Goal: Task Accomplishment & Management: Manage account settings

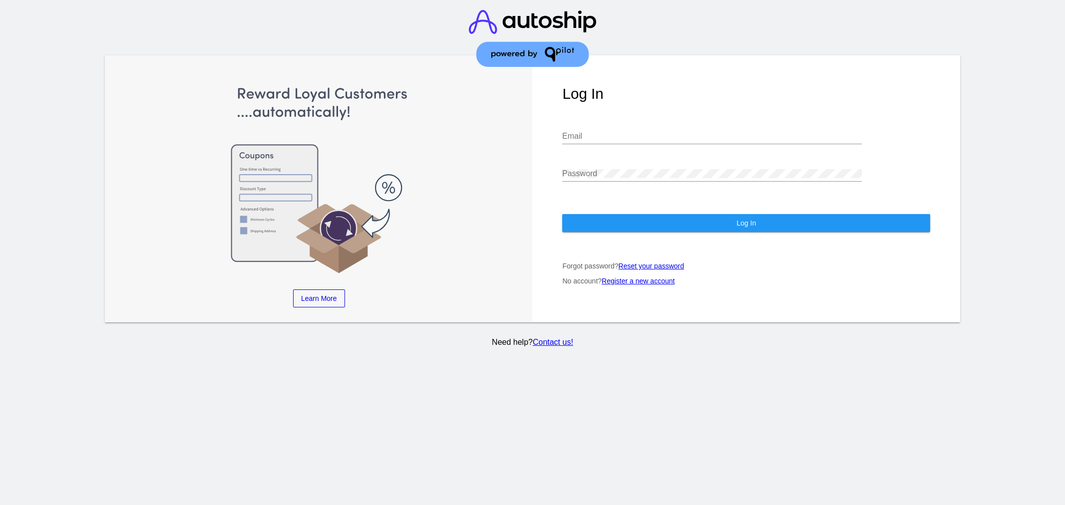
type input "[EMAIL_ADDRESS][DOMAIN_NAME]"
drag, startPoint x: 0, startPoint y: 0, endPoint x: 678, endPoint y: 8, distance: 678.1
click at [620, 221] on button "Log In" at bounding box center [746, 223] width 368 height 18
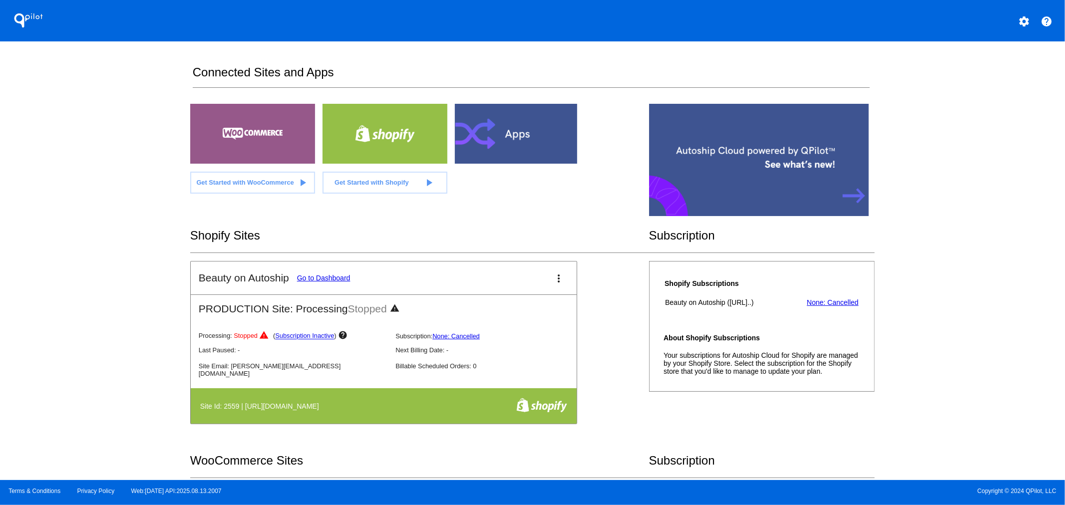
click at [1033, 14] on div "settings" at bounding box center [1024, 20] width 20 height 20
click at [1027, 16] on mat-icon "settings" at bounding box center [1024, 21] width 12 height 12
click at [1026, 17] on link "settings My Account" at bounding box center [987, 18] width 96 height 12
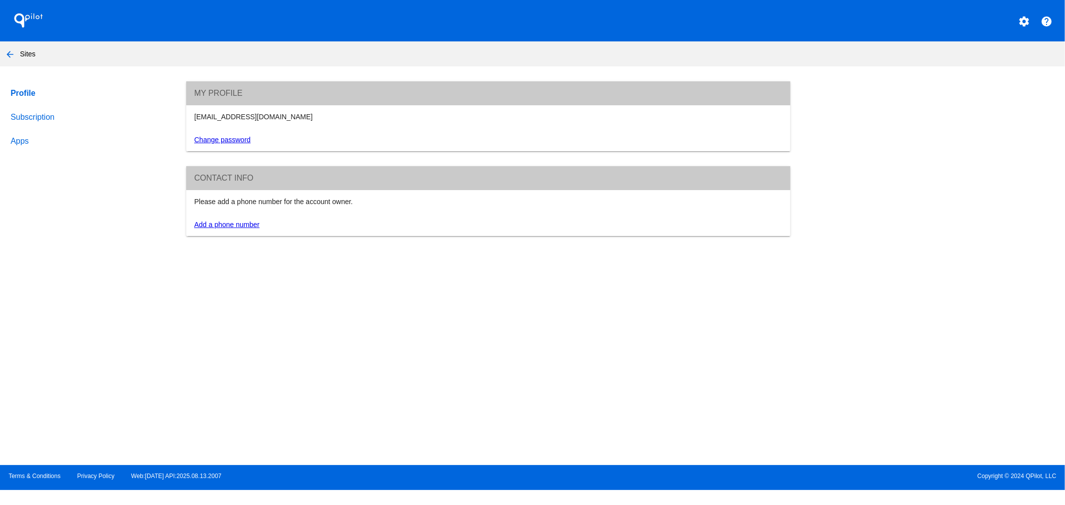
click at [6, 57] on mat-icon "arrow_back" at bounding box center [10, 54] width 12 height 12
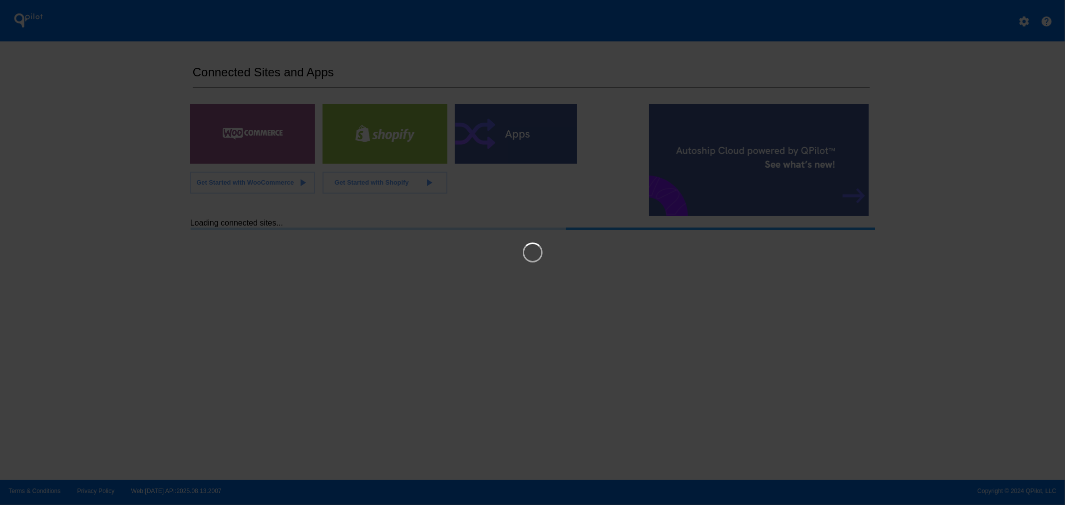
drag, startPoint x: 182, startPoint y: 219, endPoint x: 197, endPoint y: 223, distance: 16.1
click at [196, 223] on iframe at bounding box center [532, 252] width 919 height 415
drag, startPoint x: 198, startPoint y: 223, endPoint x: 982, endPoint y: 33, distance: 807.0
click at [982, 33] on link "×" at bounding box center [986, 34] width 12 height 12
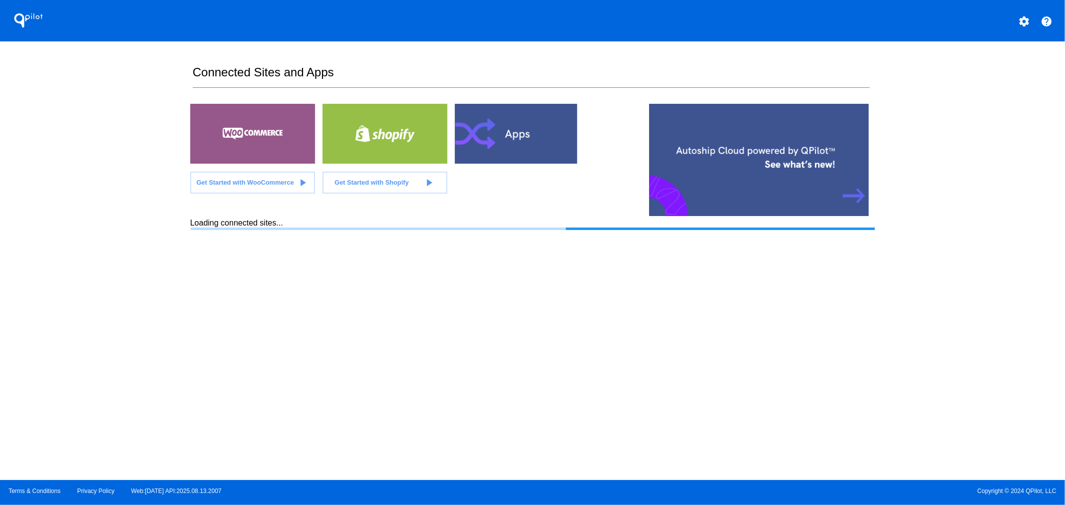
click at [1025, 21] on mat-icon "settings" at bounding box center [1024, 21] width 12 height 12
click at [1027, 22] on div "settings My Account help Contact Support person Log out" at bounding box center [987, 50] width 96 height 80
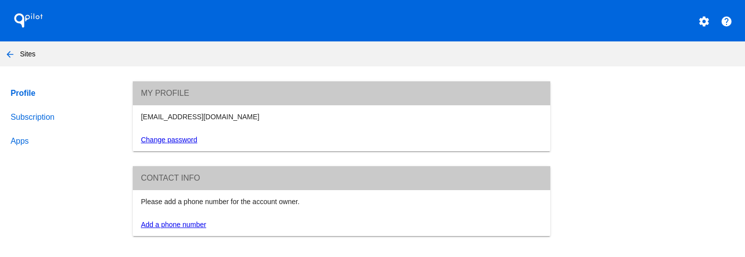
click at [714, 23] on div "settings" at bounding box center [704, 20] width 20 height 20
click at [709, 20] on mat-icon "settings" at bounding box center [704, 21] width 12 height 12
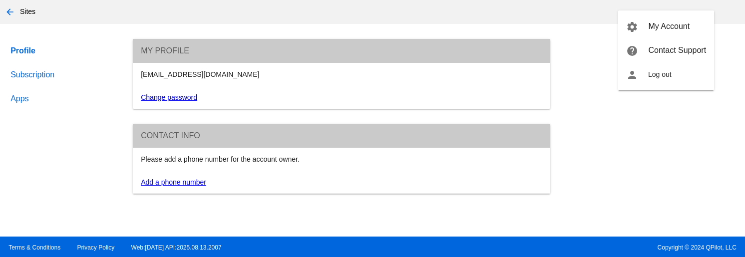
scroll to position [47, 0]
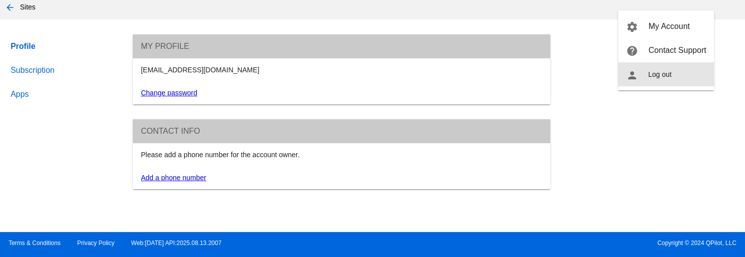
click at [654, 75] on span "Log out" at bounding box center [659, 74] width 23 height 8
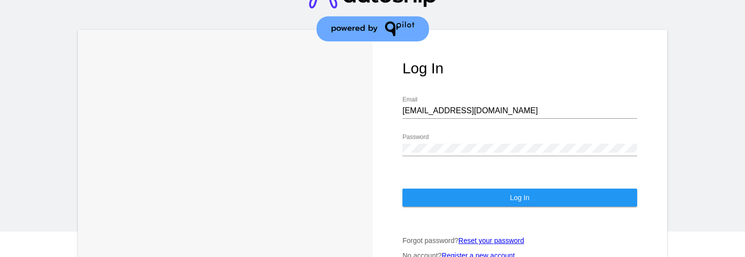
scroll to position [82, 0]
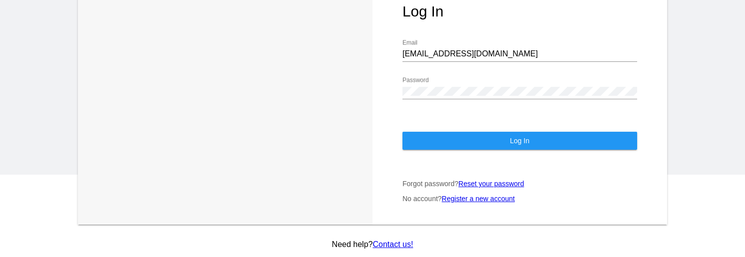
click at [448, 54] on input "[EMAIL_ADDRESS][DOMAIN_NAME]" at bounding box center [519, 53] width 235 height 9
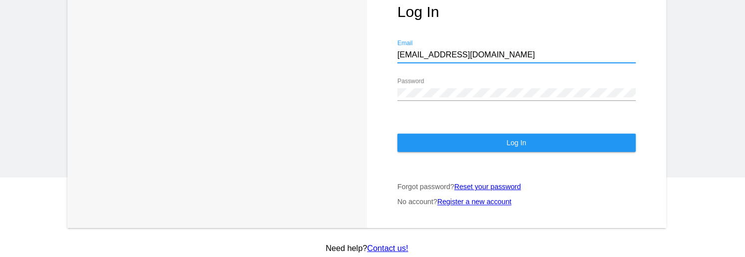
click at [497, 44] on div "[EMAIL_ADDRESS][DOMAIN_NAME] Email" at bounding box center [519, 50] width 235 height 22
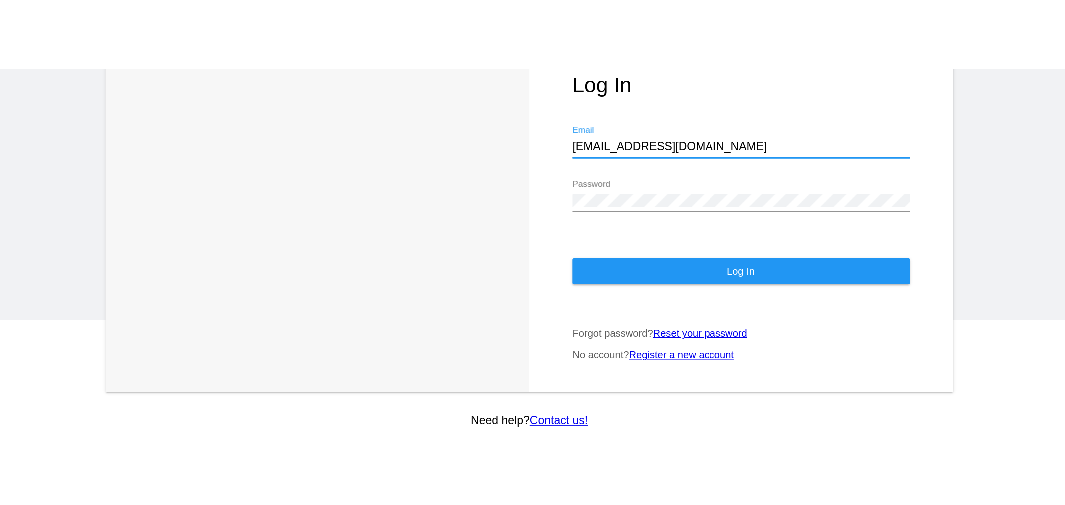
scroll to position [0, 0]
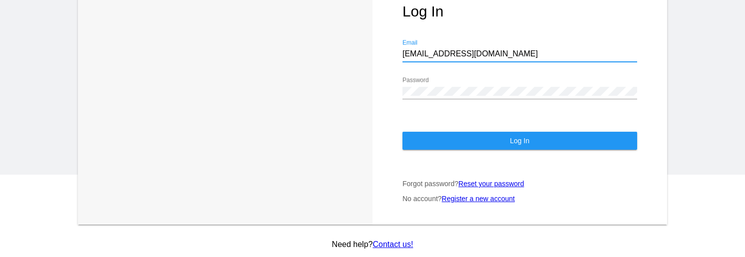
click at [446, 61] on div "[EMAIL_ADDRESS][DOMAIN_NAME] Email" at bounding box center [519, 50] width 235 height 22
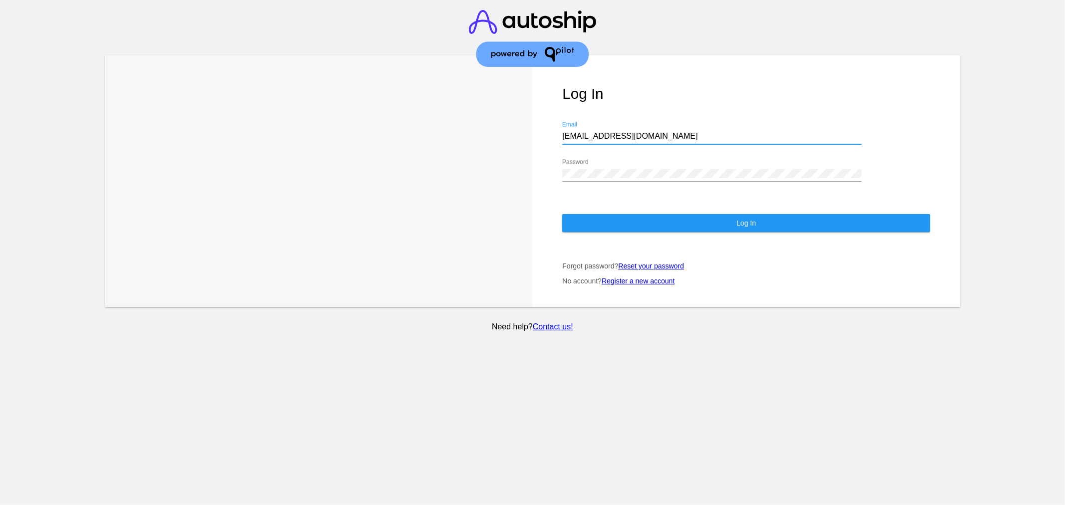
click at [634, 149] on div "[EMAIL_ADDRESS][DOMAIN_NAME] Email" at bounding box center [712, 138] width 300 height 32
click at [630, 142] on div "[EMAIL_ADDRESS][DOMAIN_NAME] Email" at bounding box center [712, 133] width 300 height 22
click at [621, 137] on input "[EMAIL_ADDRESS][DOMAIN_NAME]" at bounding box center [712, 136] width 300 height 9
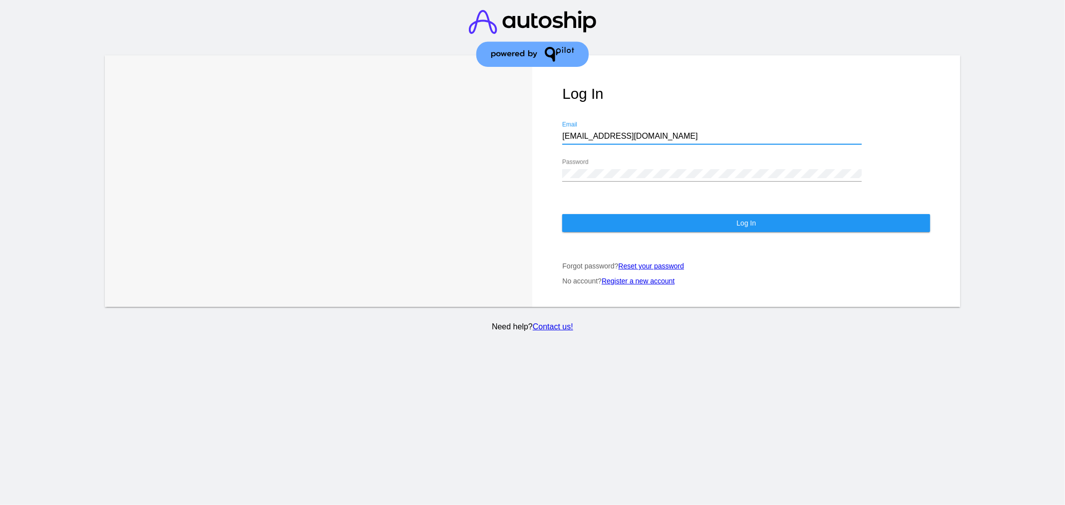
click at [621, 137] on input "[EMAIL_ADDRESS][DOMAIN_NAME]" at bounding box center [712, 136] width 300 height 9
type input "a"
type input "[EMAIL_ADDRESS][DOMAIN_NAME]"
click at [640, 224] on button "Log In" at bounding box center [746, 223] width 368 height 18
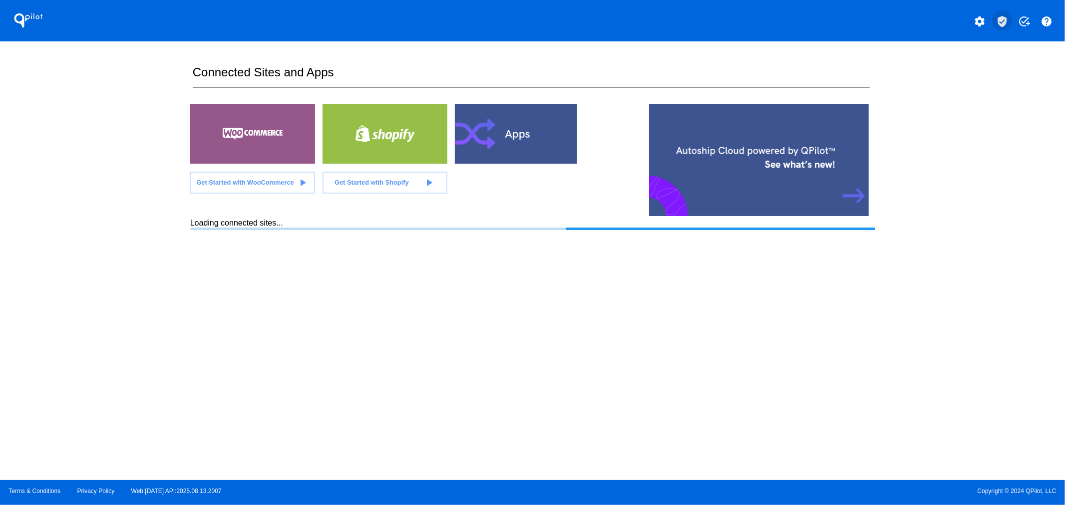
click at [1005, 20] on mat-icon "verified_user" at bounding box center [1002, 21] width 12 height 12
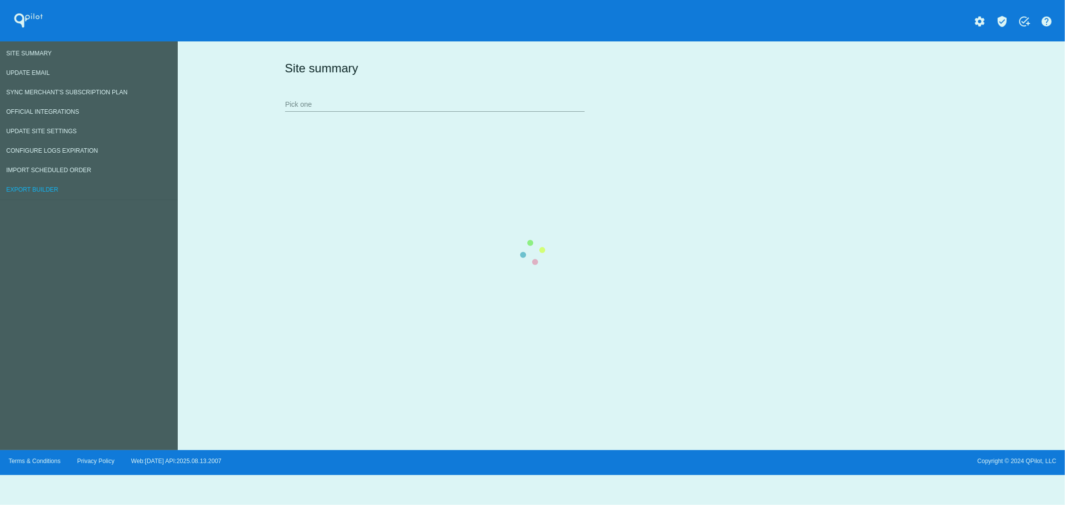
click at [323, 97] on div "Pick one" at bounding box center [435, 101] width 300 height 19
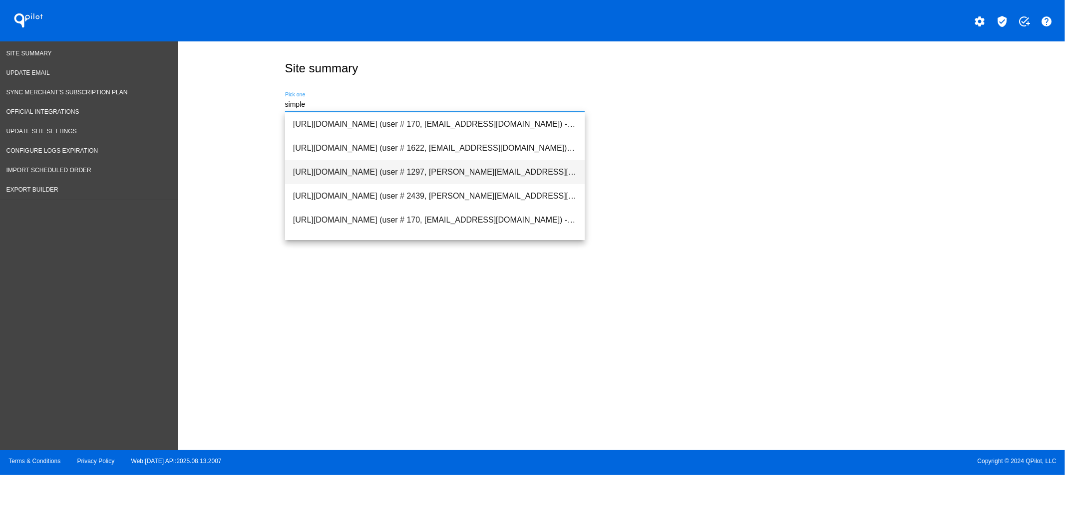
click at [347, 172] on span "[URL][DOMAIN_NAME] (user # 1297, [PERSON_NAME][EMAIL_ADDRESS][DOMAIN_NAME]) - P…" at bounding box center [435, 172] width 284 height 24
type input "[URL][DOMAIN_NAME] (user # 1297, [PERSON_NAME][EMAIL_ADDRESS][DOMAIN_NAME]) - P…"
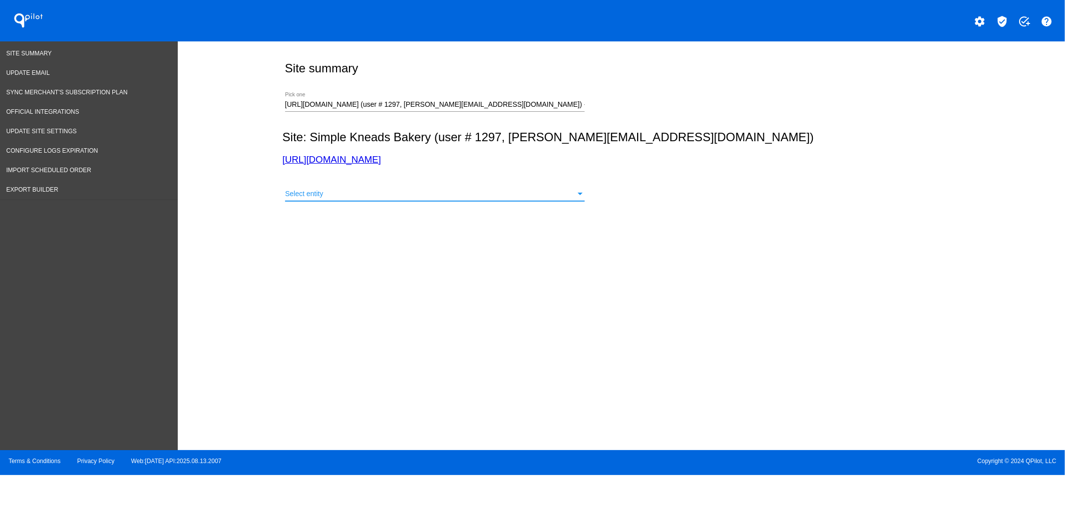
click at [320, 191] on span "Select entity" at bounding box center [304, 194] width 38 height 8
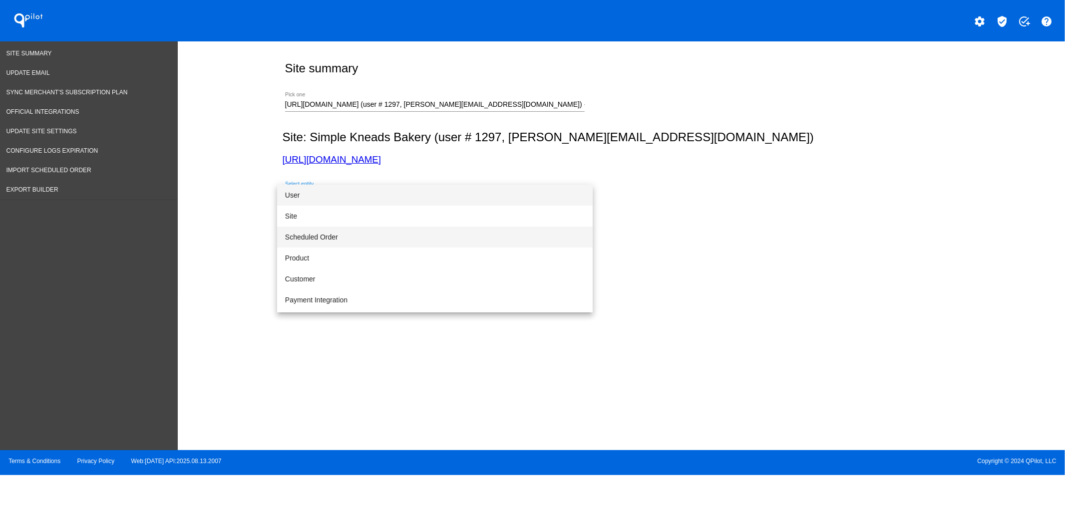
click at [341, 230] on span "Scheduled Order" at bounding box center [435, 237] width 300 height 21
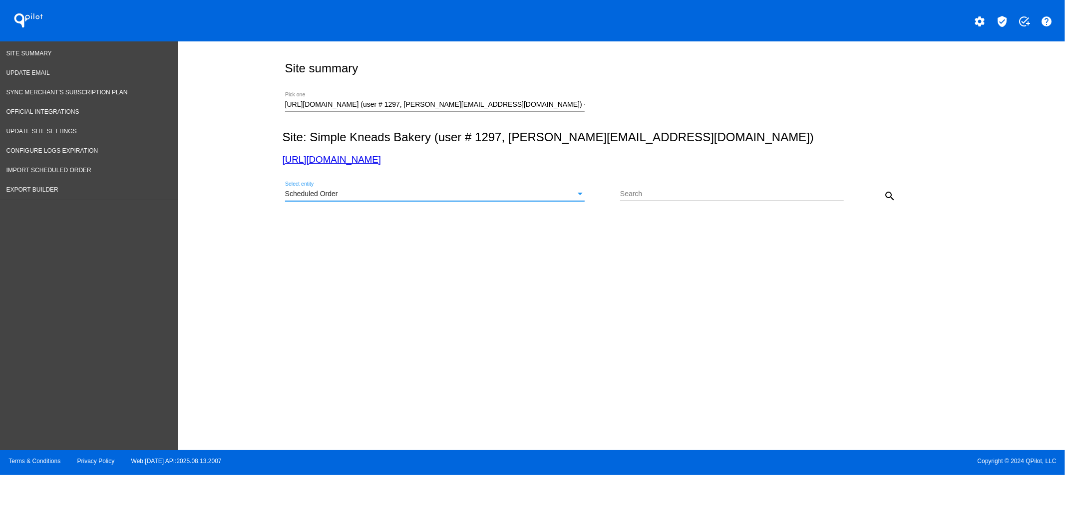
click at [472, 199] on div "Scheduled Order Select entity" at bounding box center [435, 191] width 300 height 19
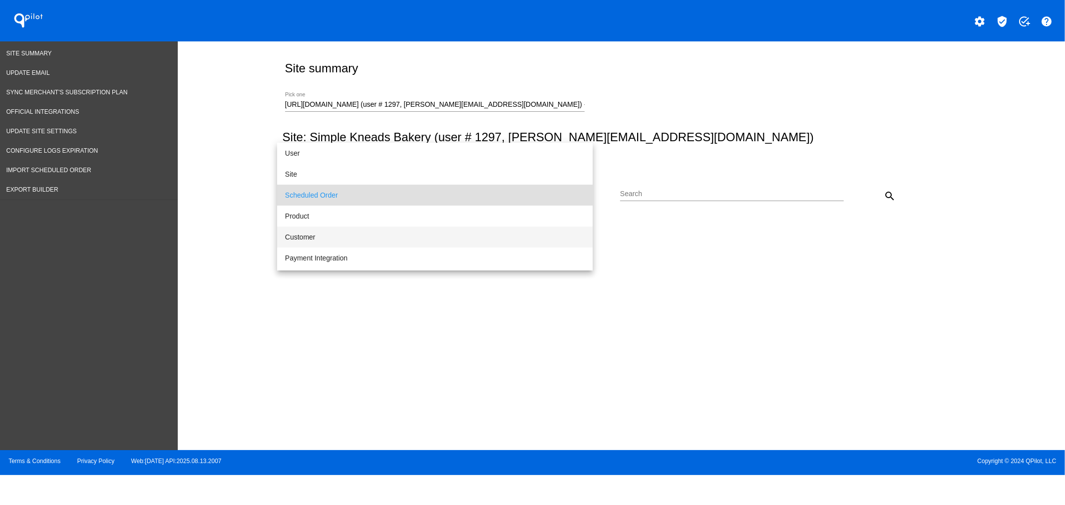
click at [311, 234] on span "Customer" at bounding box center [435, 237] width 300 height 21
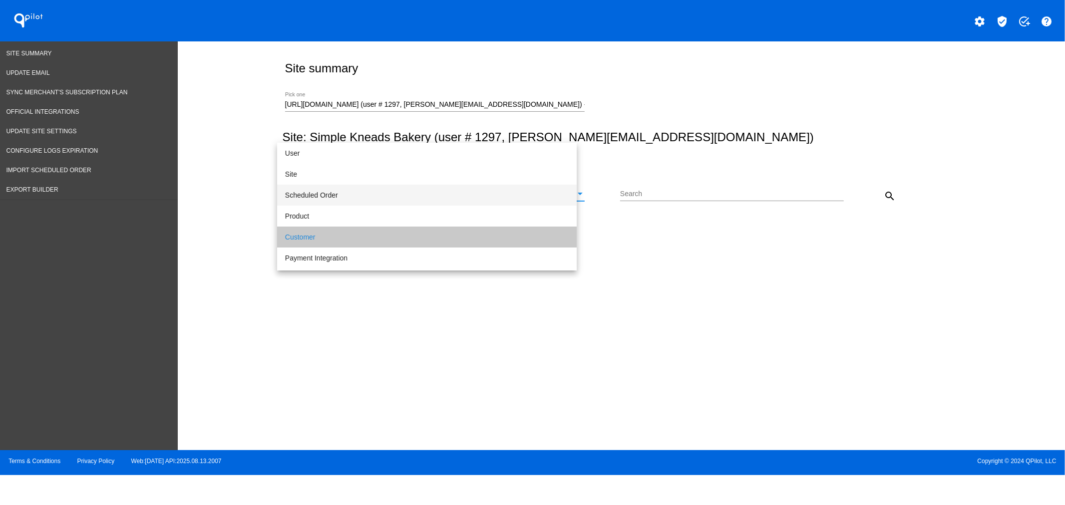
click at [675, 198] on input "Search" at bounding box center [732, 194] width 224 height 8
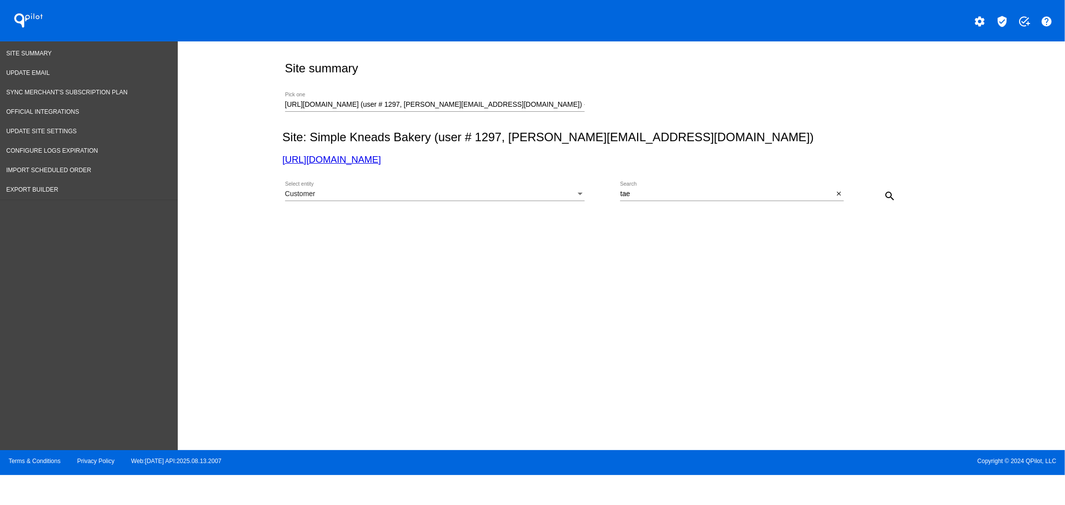
click at [658, 188] on div "tae Search" at bounding box center [726, 191] width 213 height 19
drag, startPoint x: 696, startPoint y: 194, endPoint x: 597, endPoint y: 202, distance: 99.2
click at [597, 202] on div "Customer Select entity [EMAIL_ADDRESS][DOMAIN_NAME] Search close search" at bounding box center [620, 192] width 674 height 35
click at [715, 194] on input "[EMAIL_ADDRESS][DOMAIN_NAME]" at bounding box center [726, 194] width 213 height 8
type input "[EMAIL_ADDRESS][DOMAIN_NAME]"
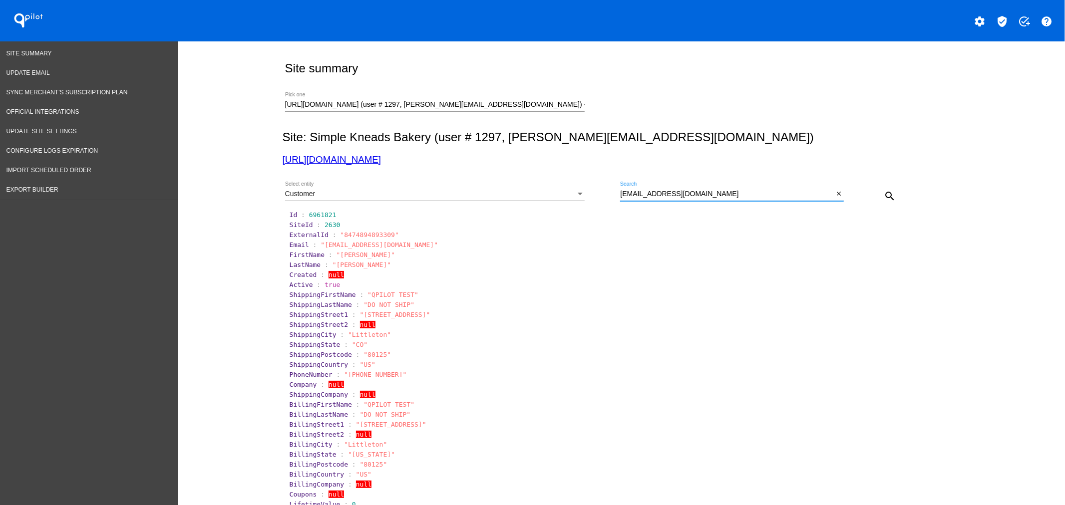
click at [347, 237] on span ""8474894893309"" at bounding box center [369, 234] width 58 height 7
copy span "8474894893309"
click at [58, 57] on link "Site Summary" at bounding box center [89, 53] width 178 height 19
drag, startPoint x: 26, startPoint y: 20, endPoint x: 30, endPoint y: 14, distance: 7.4
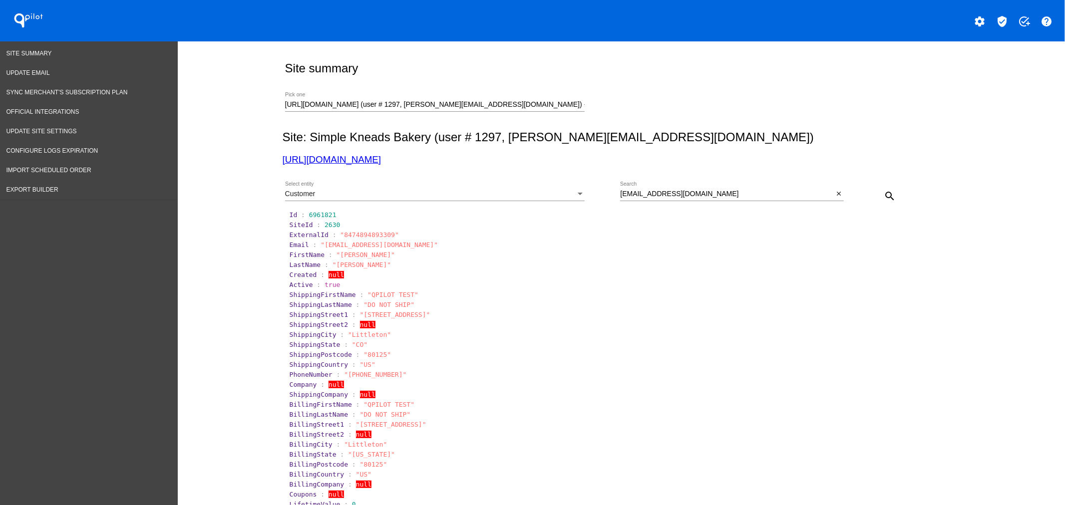
click at [26, 20] on h1 "QPilot" at bounding box center [28, 20] width 40 height 20
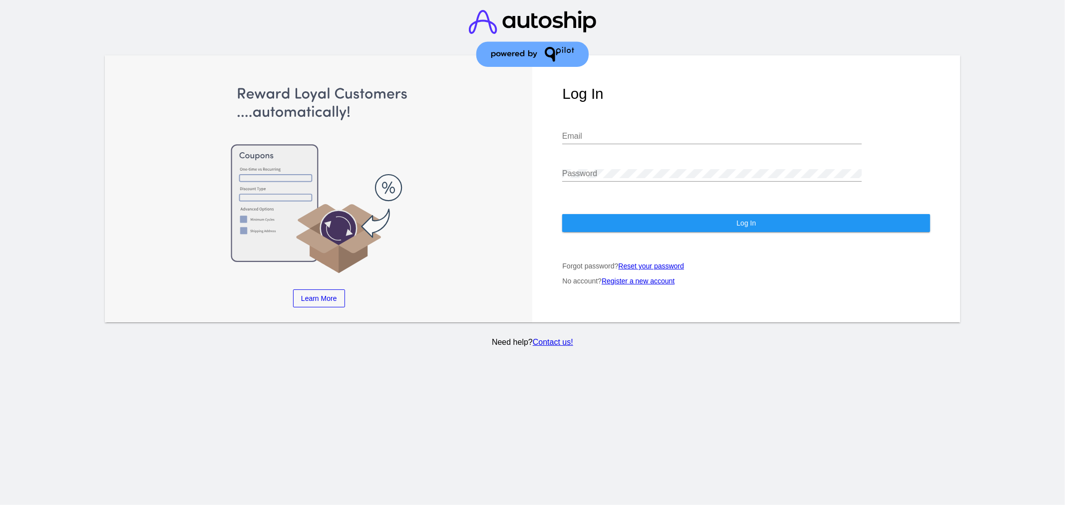
type input "[EMAIL_ADDRESS][DOMAIN_NAME]"
click at [681, 223] on button "Log In" at bounding box center [746, 223] width 368 height 18
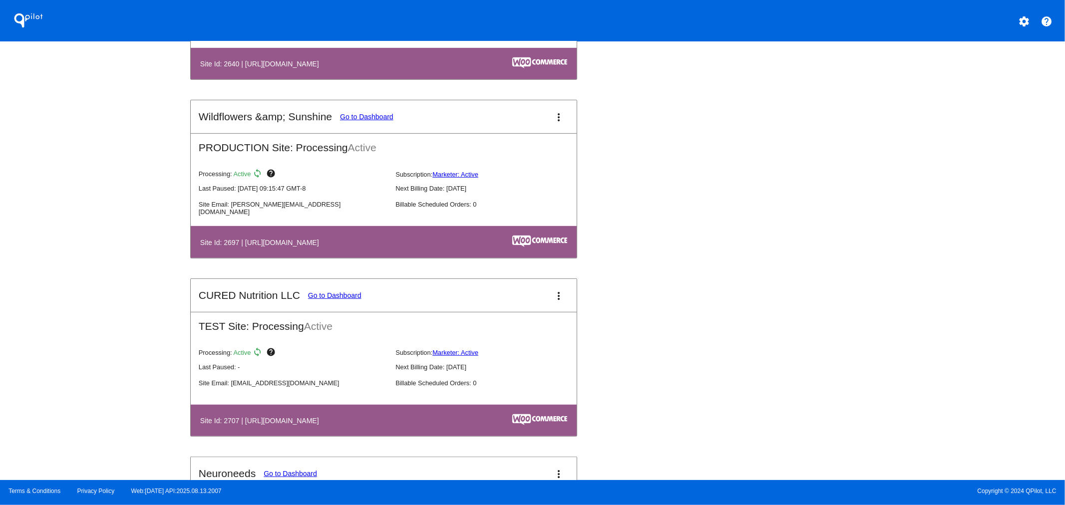
scroll to position [3489, 0]
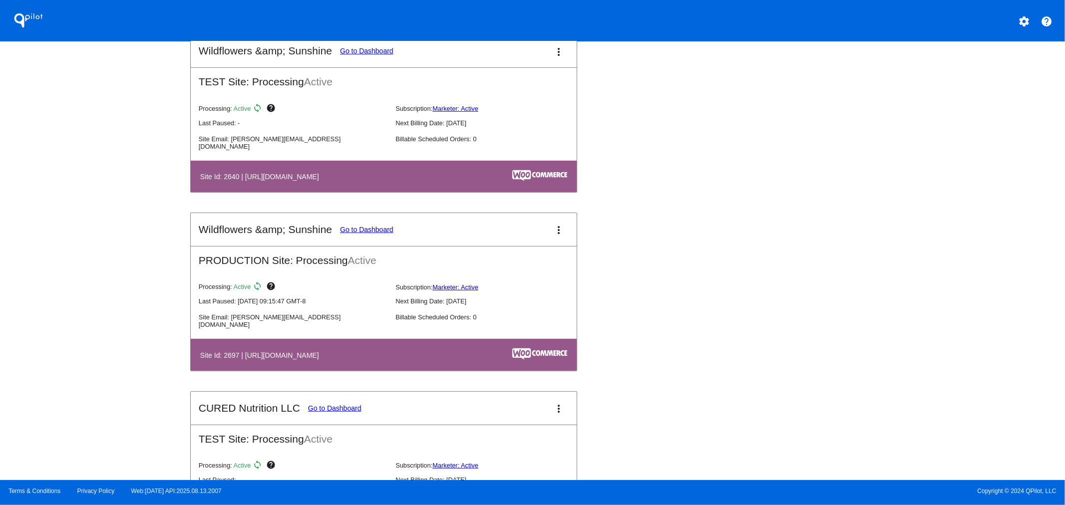
click at [553, 224] on mat-icon "more_vert" at bounding box center [559, 230] width 12 height 12
click at [524, 227] on span "dashboard" at bounding box center [519, 227] width 38 height 8
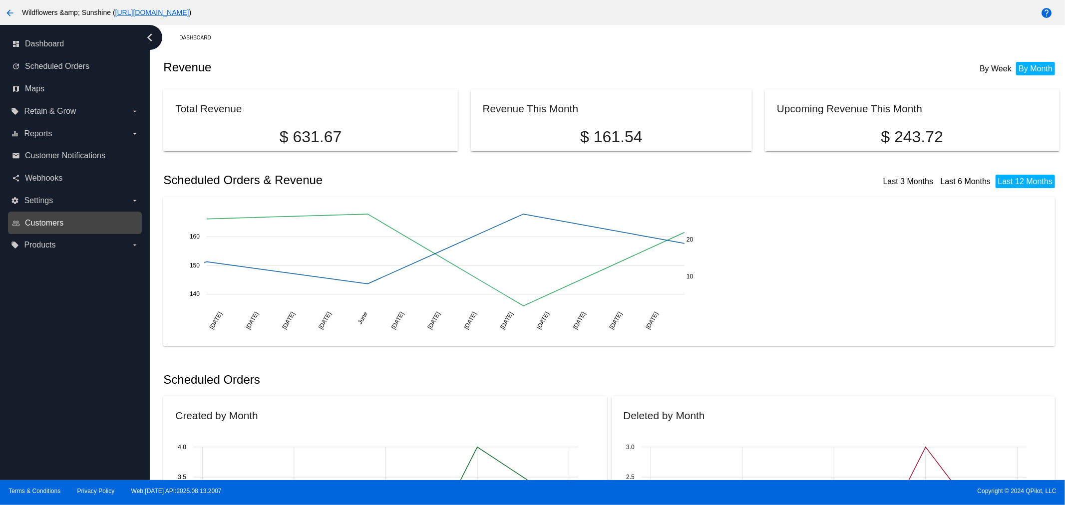
click at [60, 223] on span "Customers" at bounding box center [44, 223] width 38 height 9
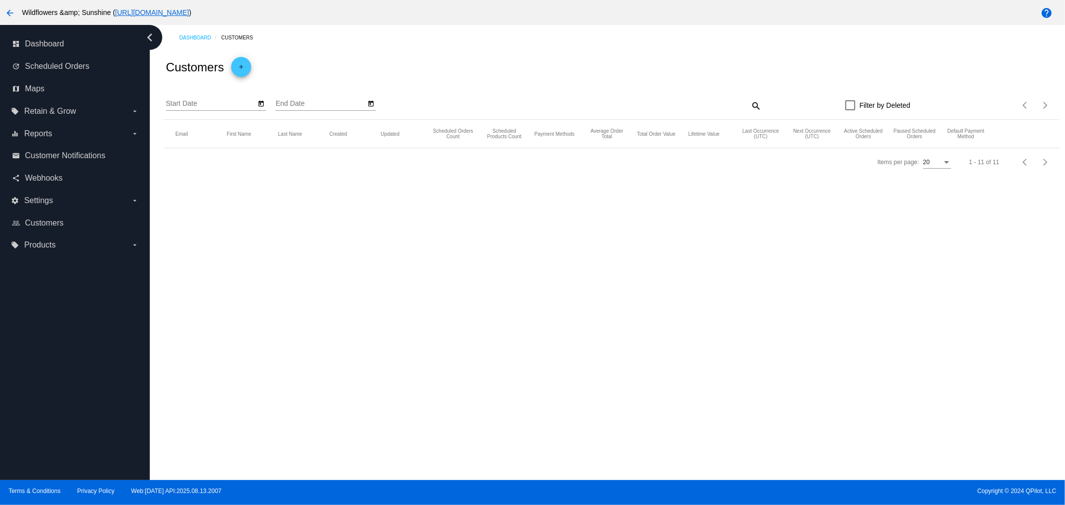
click at [734, 342] on div "Dashboard Customers Customers add Start Date End Date search Filter by Deleted …" at bounding box center [607, 252] width 915 height 455
click at [754, 101] on mat-icon "search" at bounding box center [755, 105] width 12 height 15
click at [729, 103] on input "Search" at bounding box center [649, 104] width 223 height 8
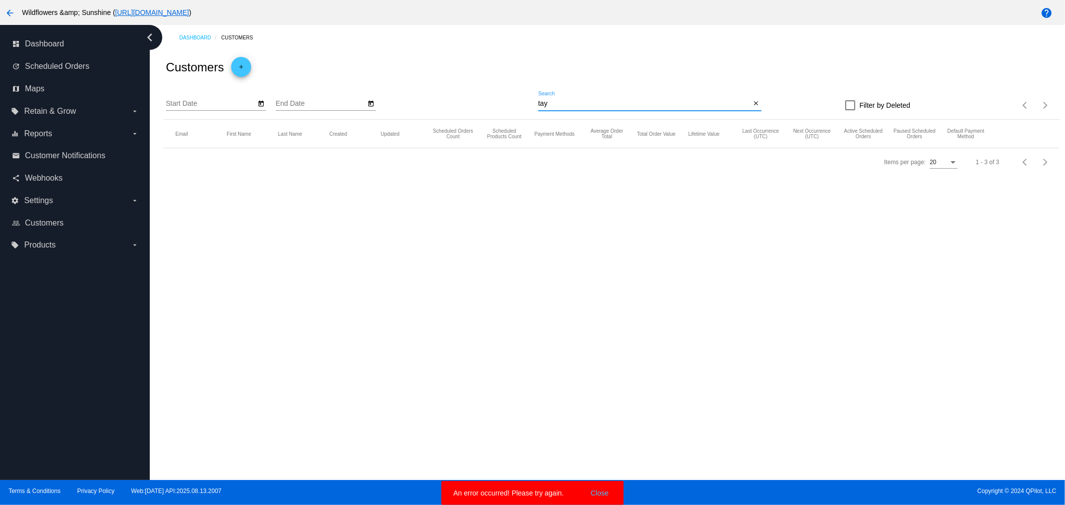
type input "tay"
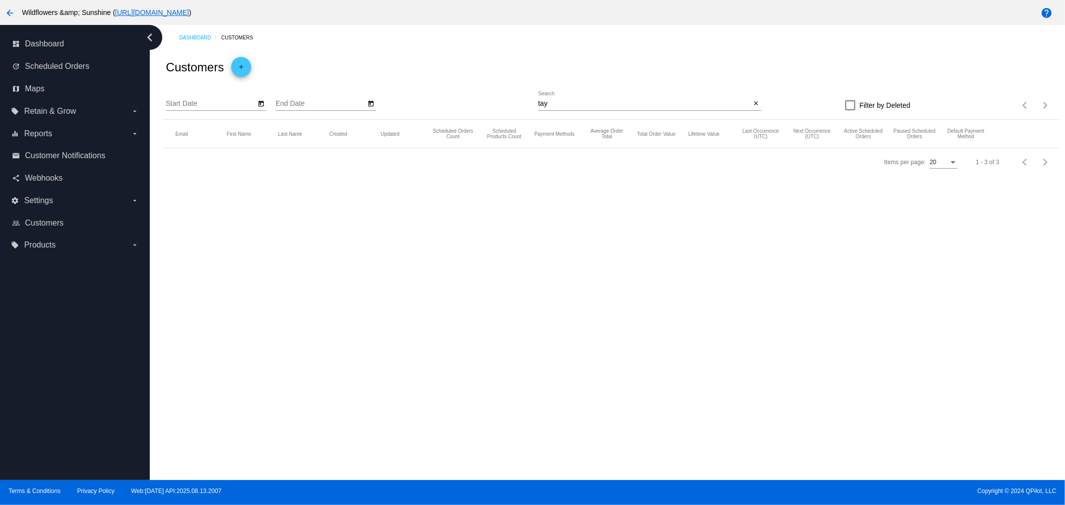
click at [13, 14] on mat-icon "arrow_back" at bounding box center [10, 13] width 12 height 12
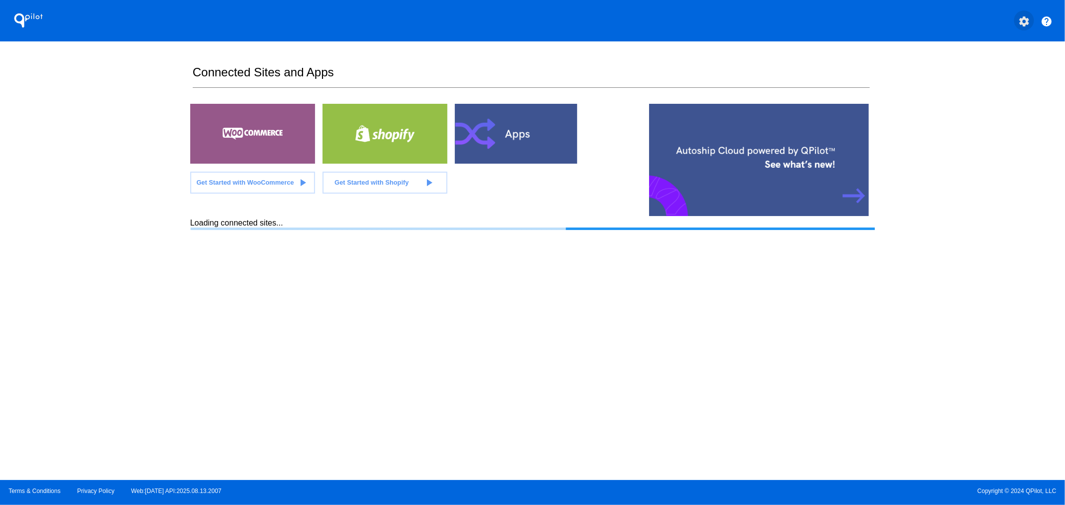
click at [1023, 20] on mat-icon "settings" at bounding box center [1024, 21] width 12 height 12
click at [984, 27] on span "My Account" at bounding box center [989, 26] width 41 height 8
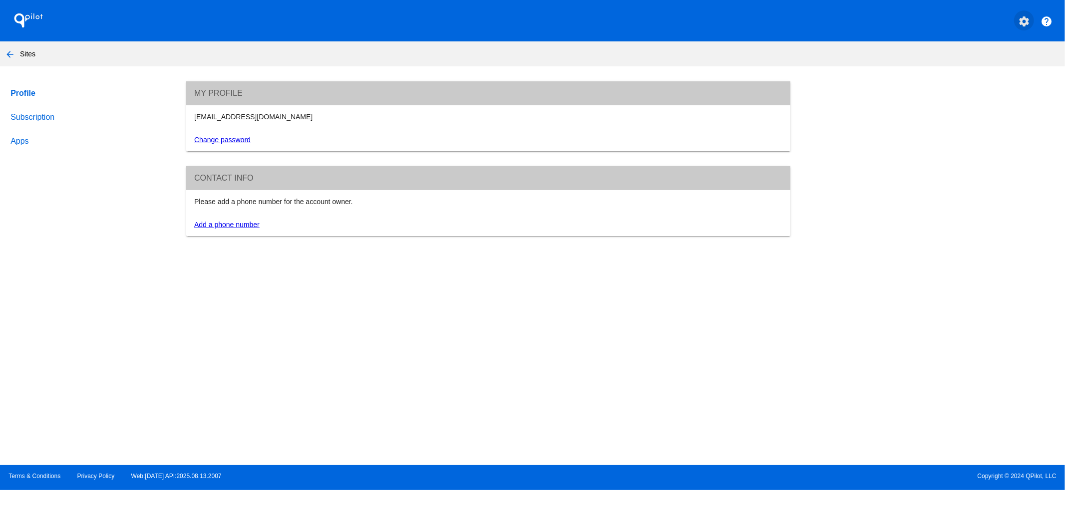
click at [1022, 17] on mat-icon "settings" at bounding box center [1024, 21] width 12 height 12
click at [930, 235] on div at bounding box center [532, 252] width 1065 height 505
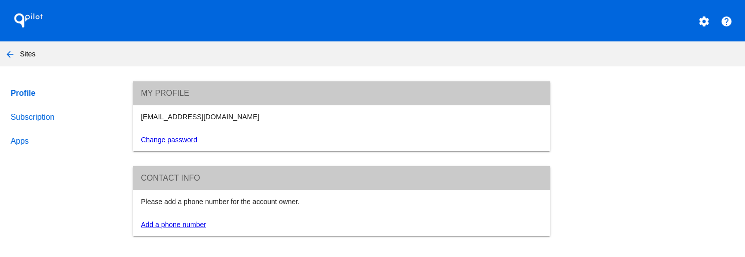
click at [705, 28] on button "settings" at bounding box center [704, 20] width 20 height 20
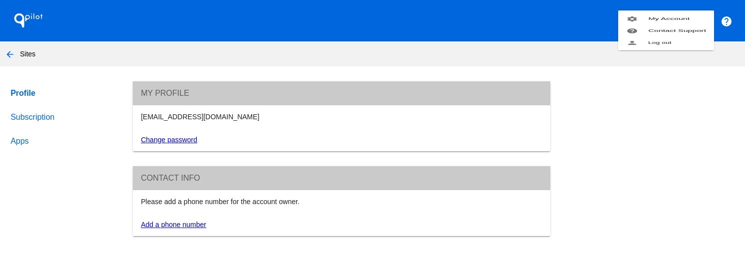
click at [679, 21] on span "My Account" at bounding box center [669, 18] width 41 height 4
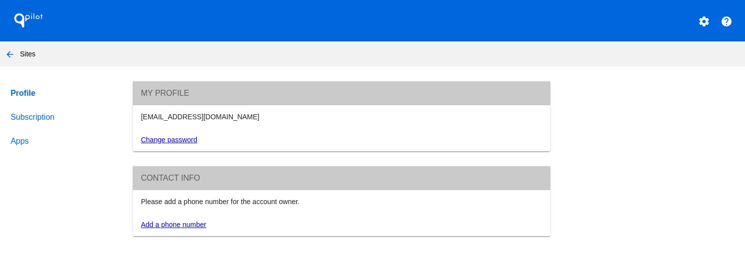
click at [19, 141] on link "Apps" at bounding box center [61, 141] width 107 height 24
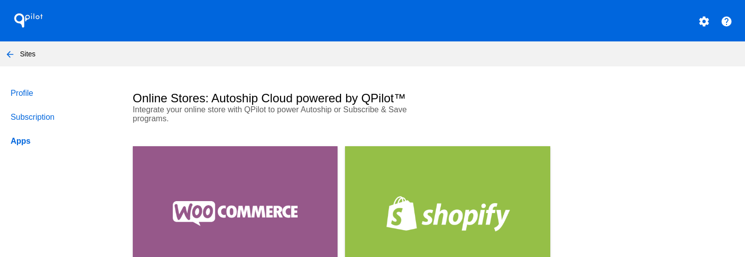
click at [25, 114] on link "Subscription" at bounding box center [61, 117] width 107 height 24
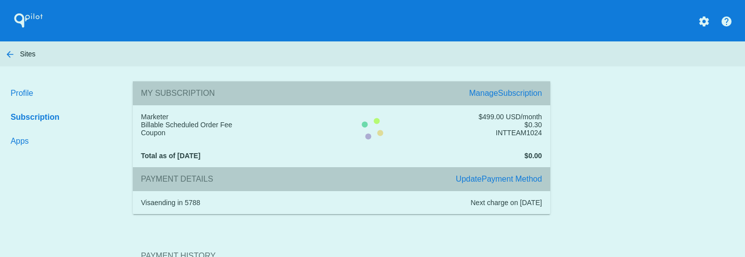
click at [133, 229] on section "Payment History" at bounding box center [341, 256] width 417 height 54
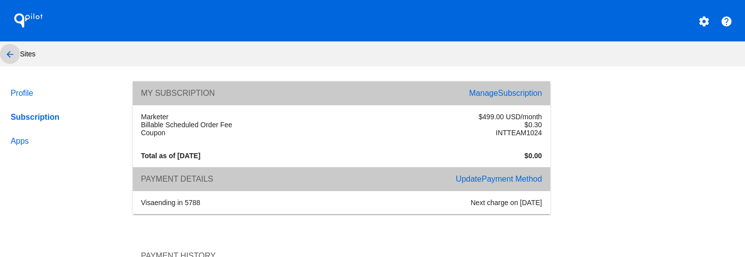
click at [5, 49] on mat-icon "arrow_back" at bounding box center [10, 54] width 12 height 12
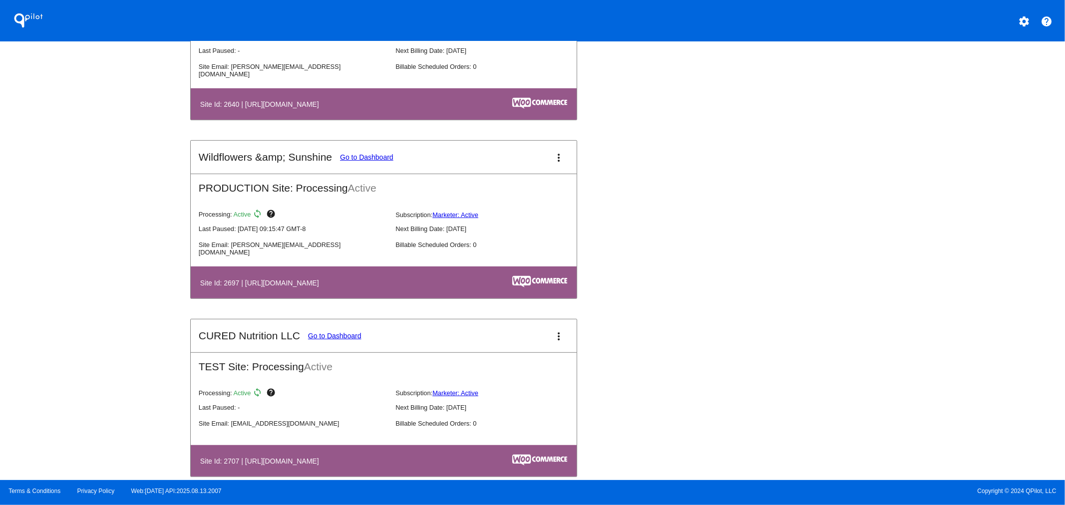
scroll to position [3489, 0]
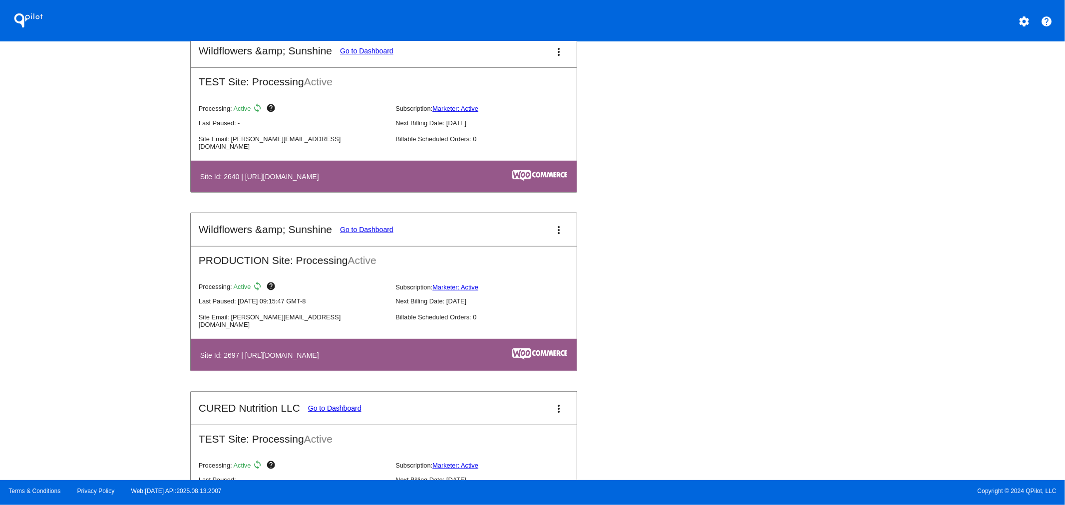
click at [549, 220] on button "more_vert" at bounding box center [559, 230] width 20 height 20
click at [526, 222] on link "view_list dashboard" at bounding box center [516, 220] width 93 height 12
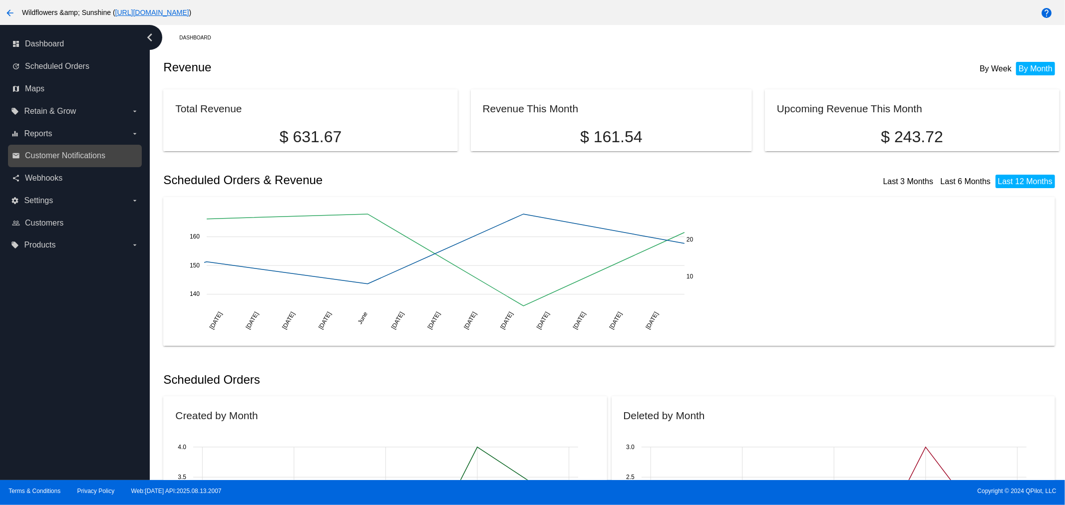
click at [61, 162] on link "email Customer Notifications" at bounding box center [75, 156] width 127 height 16
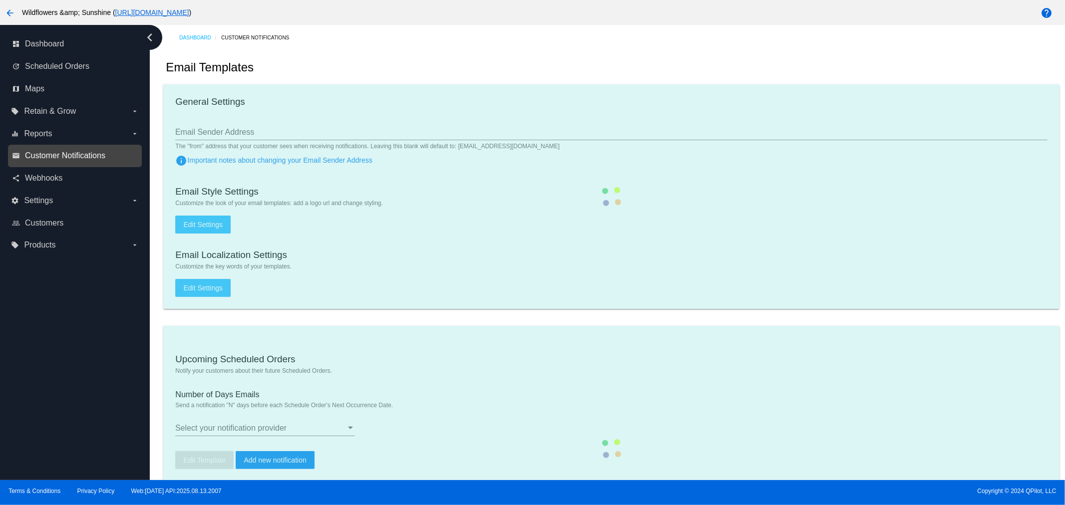
type input "1"
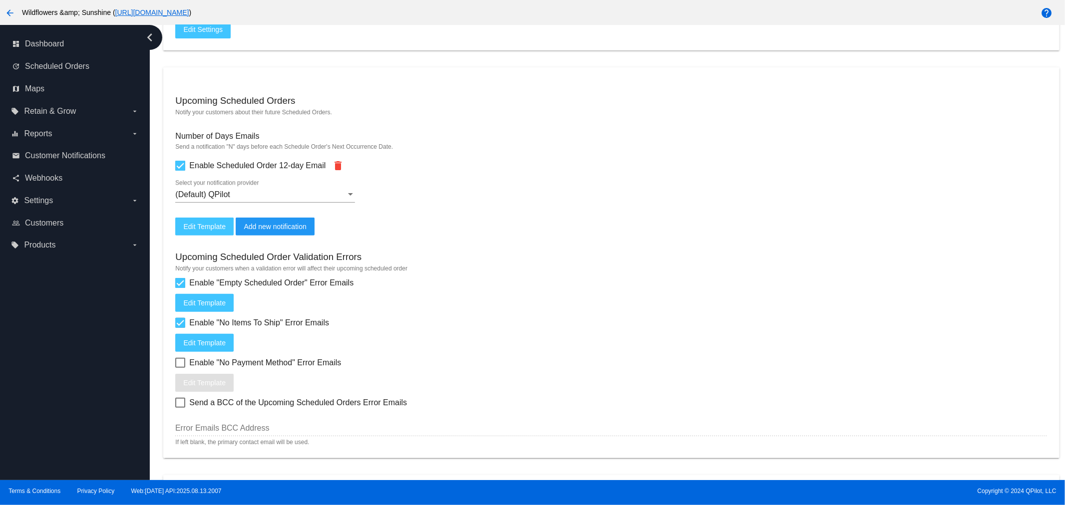
scroll to position [234, 0]
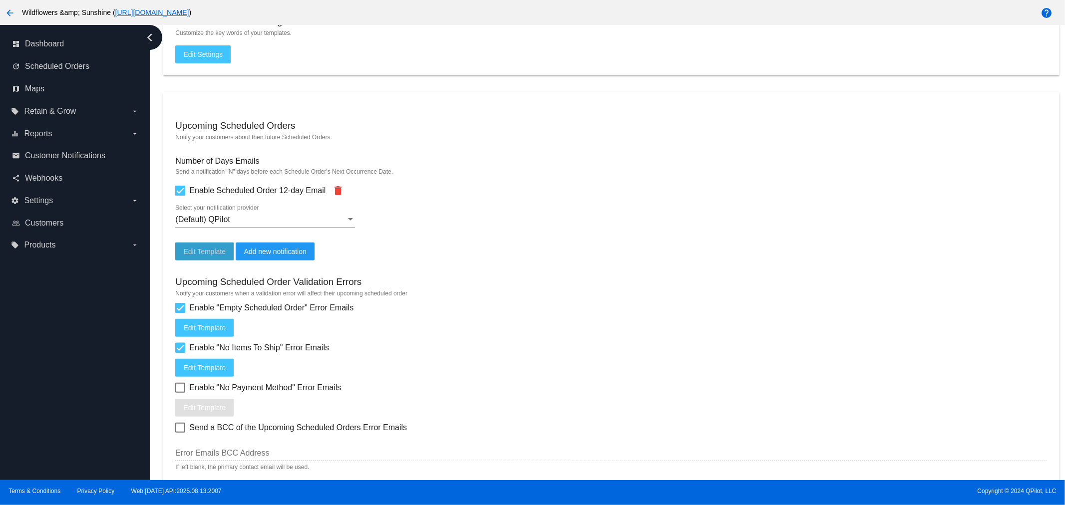
click at [220, 248] on span "Edit Template" at bounding box center [204, 252] width 42 height 8
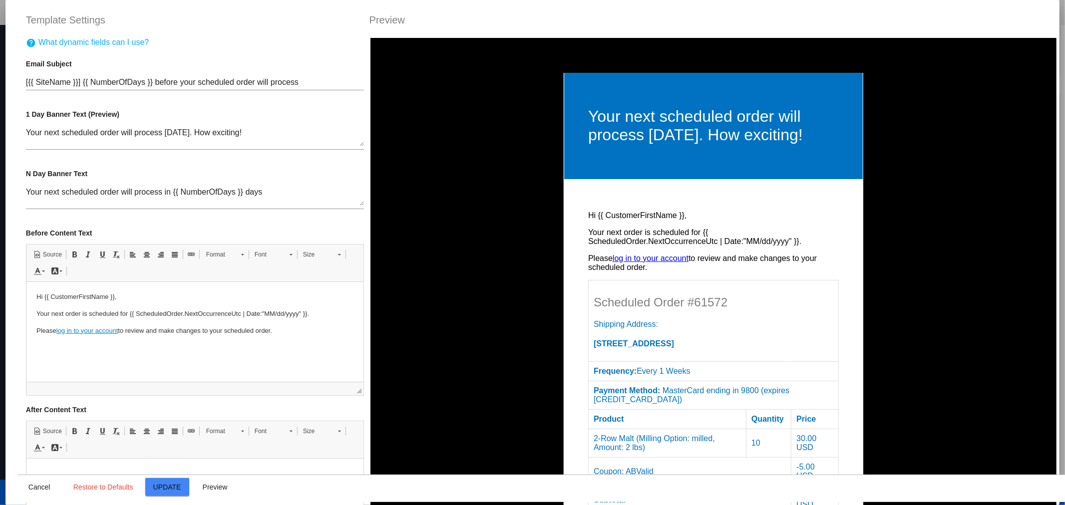
scroll to position [0, 0]
click at [33, 487] on span "Cancel" at bounding box center [39, 487] width 22 height 8
type input "[{{ ScheduledOrder.Customer.Site.Name }}] {{ NumberOfDays }} before your schedu…"
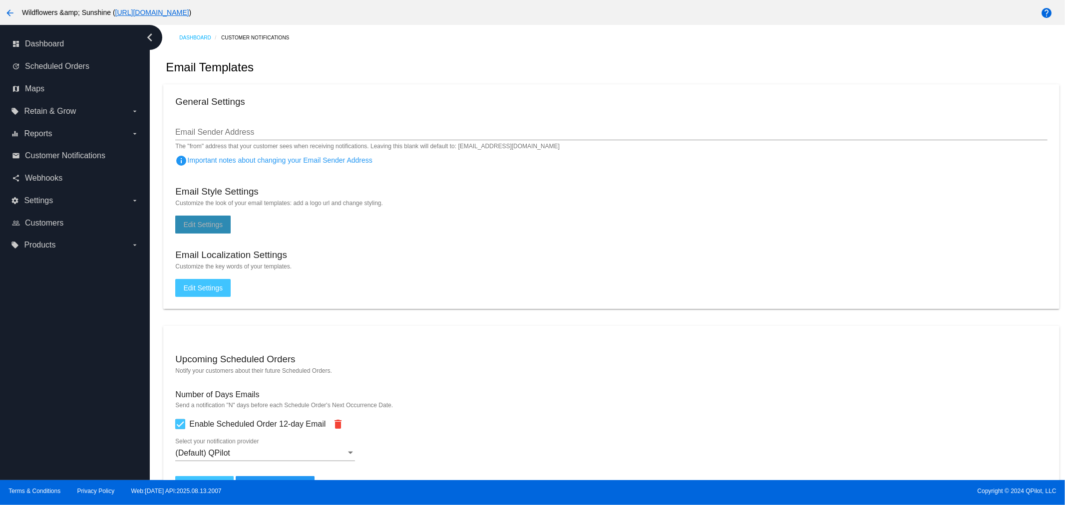
click at [183, 226] on span "Edit Settings" at bounding box center [202, 225] width 39 height 8
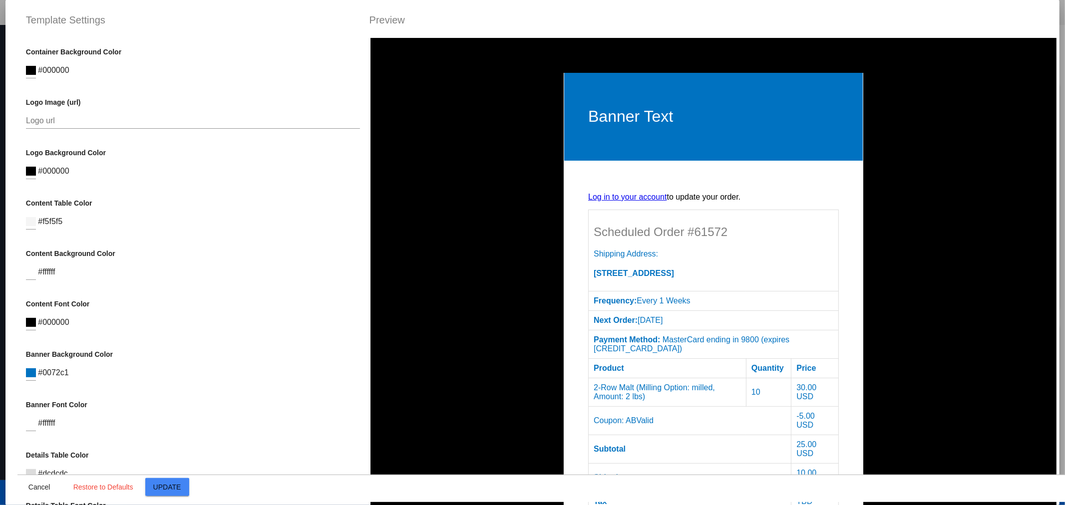
click at [33, 367] on div at bounding box center [31, 370] width 10 height 22
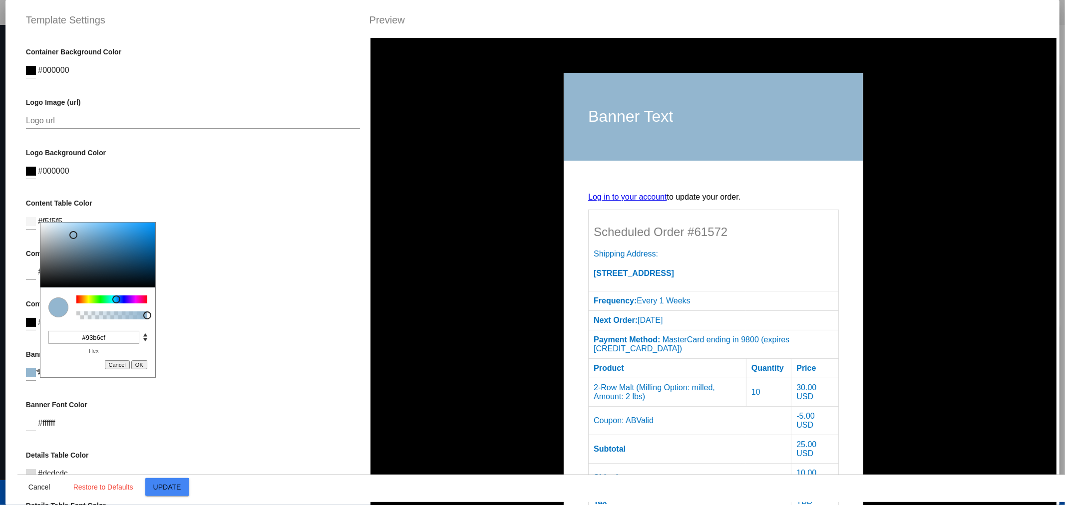
drag, startPoint x: 157, startPoint y: 240, endPoint x: 70, endPoint y: 240, distance: 87.4
click at [73, 235] on div at bounding box center [73, 235] width 8 height 8
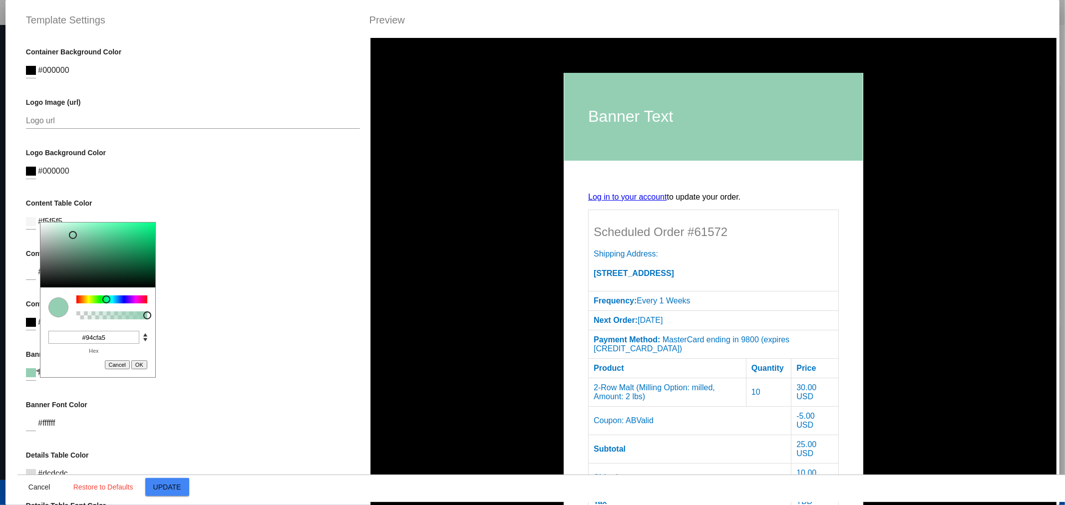
drag, startPoint x: 116, startPoint y: 300, endPoint x: 90, endPoint y: 292, distance: 27.5
click at [102, 301] on div at bounding box center [106, 300] width 8 height 8
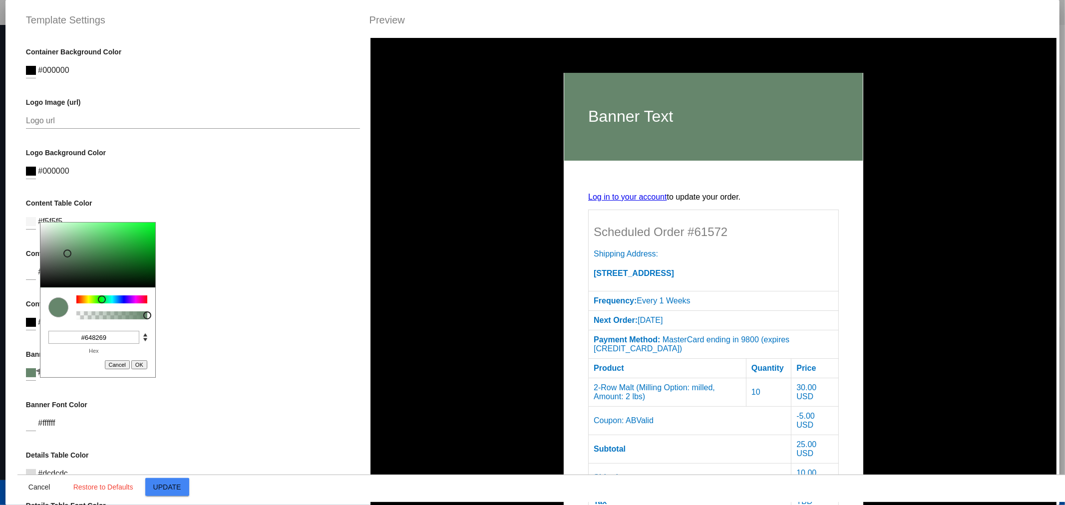
type input "#658269"
drag, startPoint x: 71, startPoint y: 235, endPoint x: 66, endPoint y: 255, distance: 20.0
click at [66, 255] on div at bounding box center [66, 255] width 8 height 8
click at [221, 272] on div "Content Background Color #ffffff" at bounding box center [193, 270] width 335 height 40
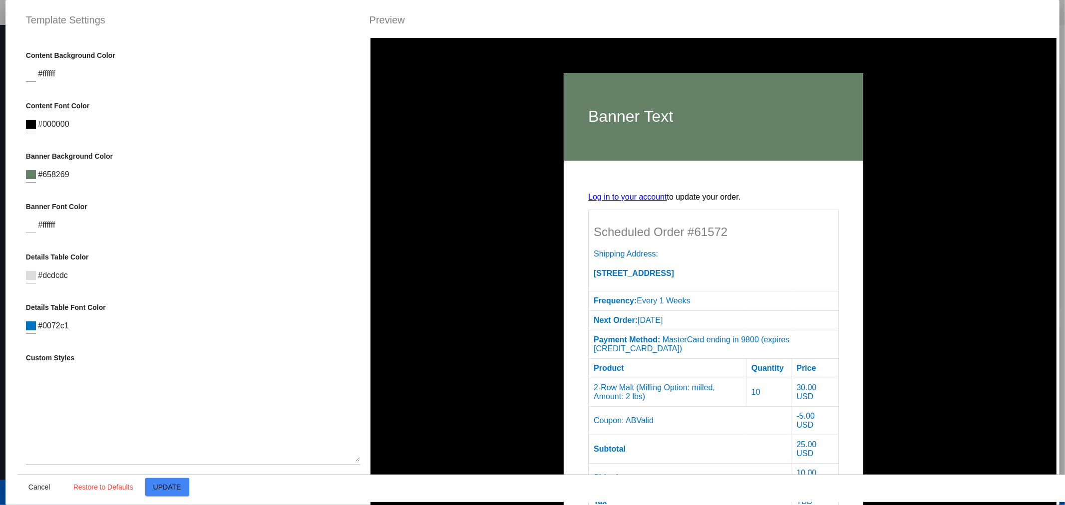
scroll to position [236, 0]
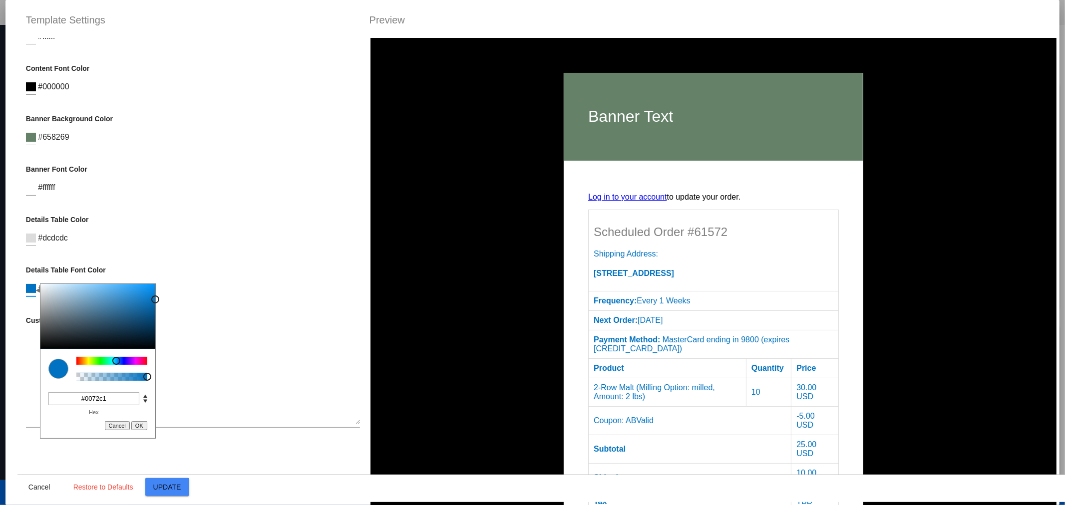
click at [32, 292] on div "C M Y K A 205 100 38 1 H S L A 0 114 193 1 R G B A #0072c1 Hex Cancel OK" at bounding box center [31, 285] width 10 height 22
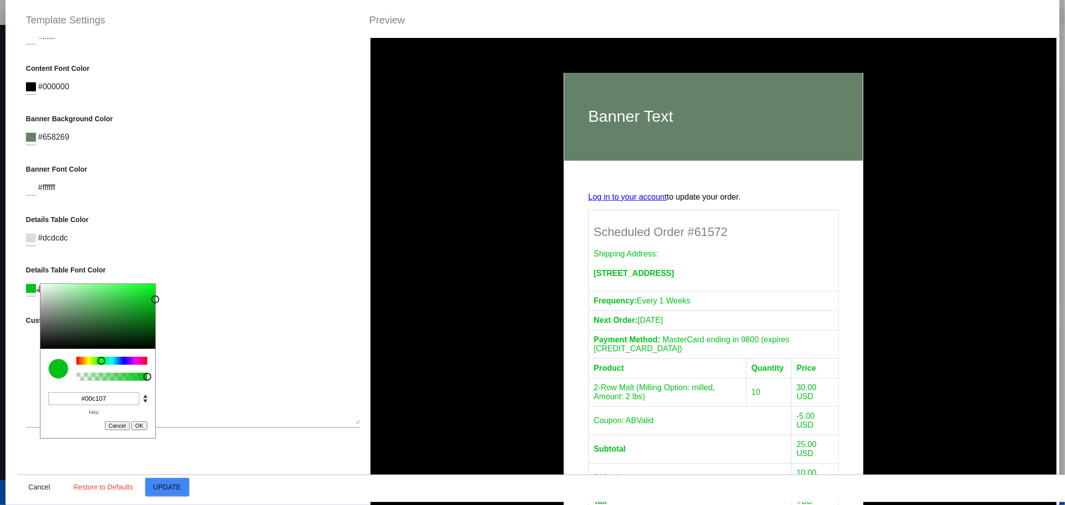
drag, startPoint x: 114, startPoint y: 359, endPoint x: 95, endPoint y: 356, distance: 18.7
click at [100, 360] on div at bounding box center [101, 361] width 8 height 8
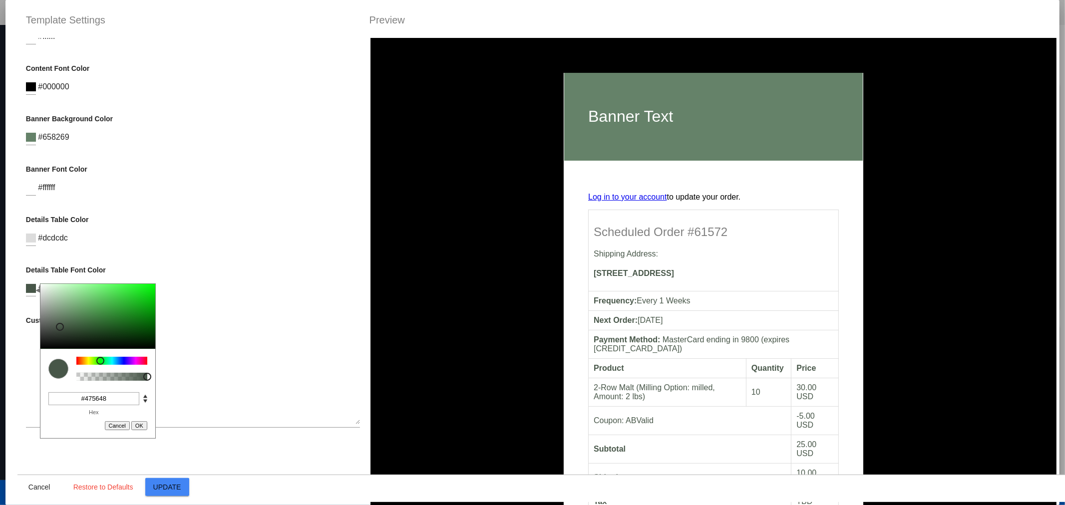
click at [60, 327] on div at bounding box center [97, 316] width 115 height 65
click at [57, 337] on div at bounding box center [97, 316] width 115 height 65
click at [85, 341] on div at bounding box center [97, 316] width 115 height 65
type input "#274028"
click at [85, 333] on div at bounding box center [97, 316] width 115 height 65
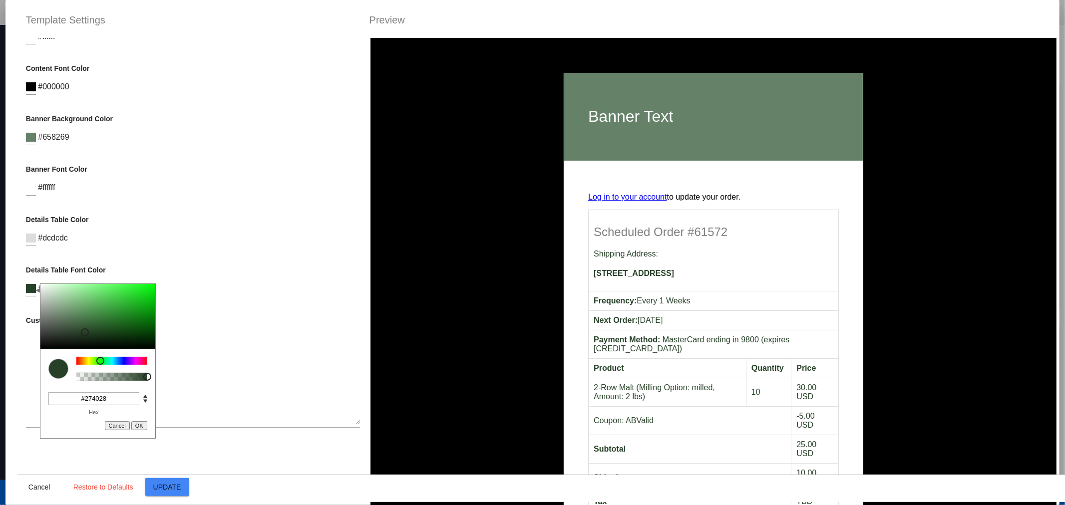
click at [287, 321] on p "Custom Styles" at bounding box center [193, 321] width 335 height 8
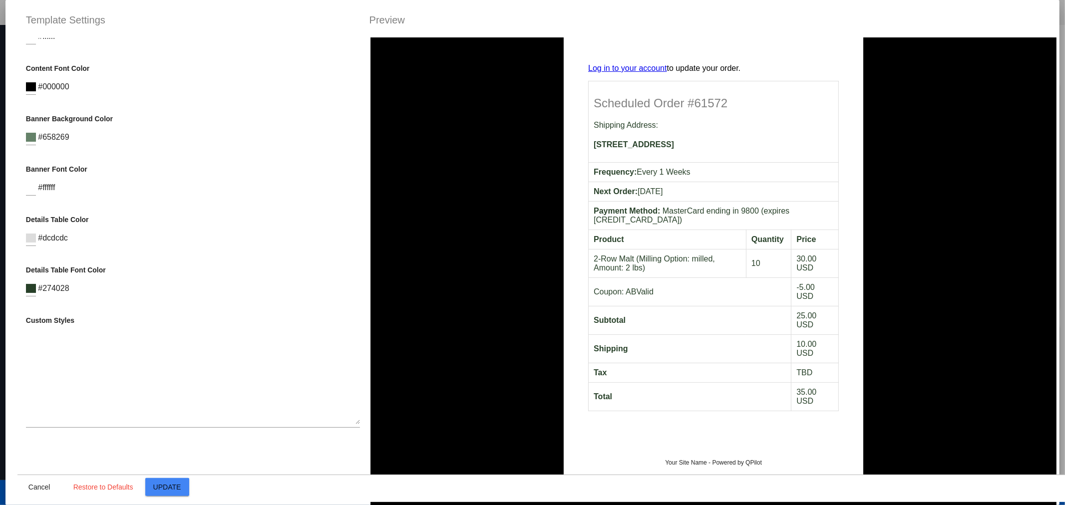
click at [176, 486] on span "Update" at bounding box center [167, 487] width 28 height 8
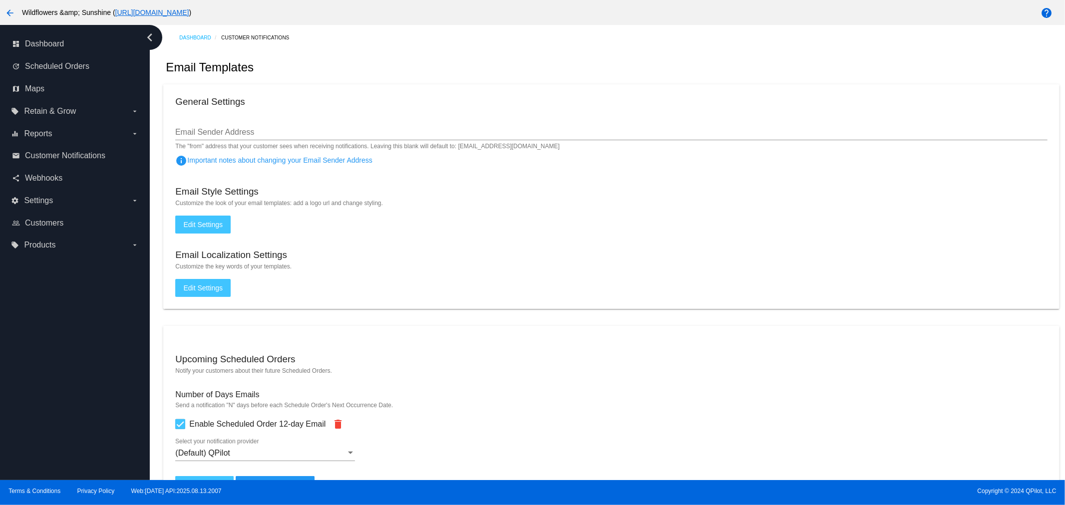
drag, startPoint x: 175, startPoint y: 480, endPoint x: 500, endPoint y: 161, distance: 456.2
click at [500, 161] on mat-card "General Settings Email Sender Address The "from" address that your customer see…" at bounding box center [611, 196] width 896 height 225
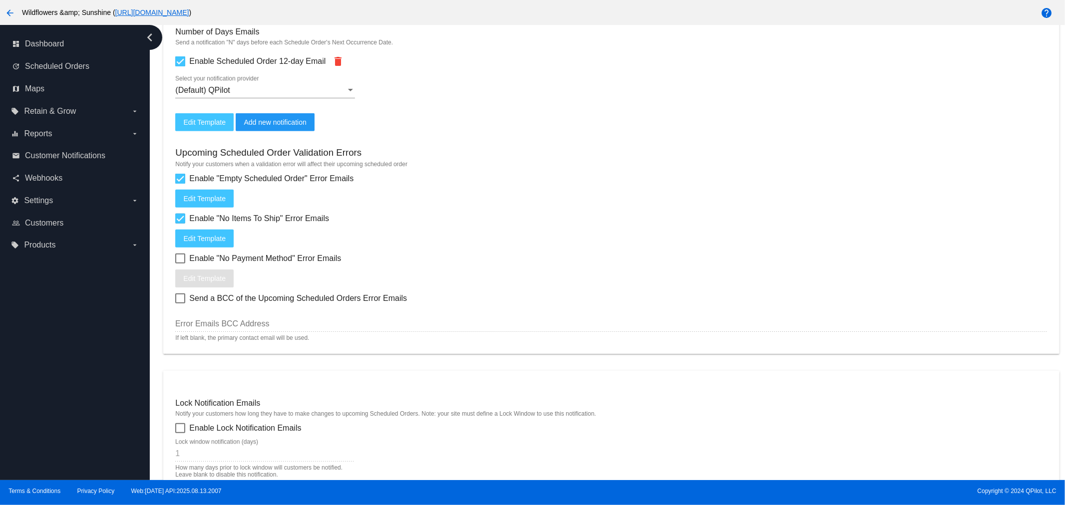
scroll to position [388, 0]
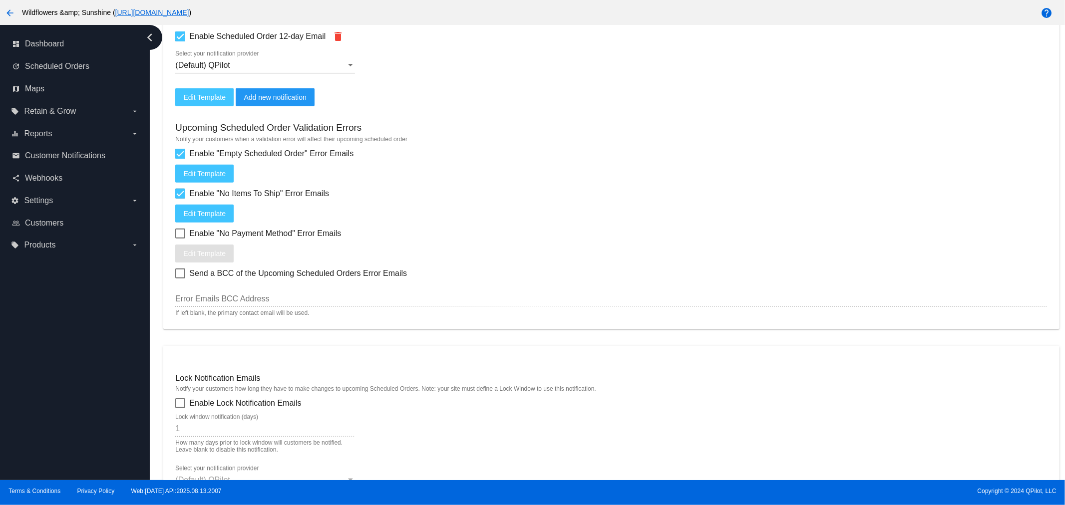
click at [200, 93] on span "Edit Template" at bounding box center [204, 97] width 42 height 8
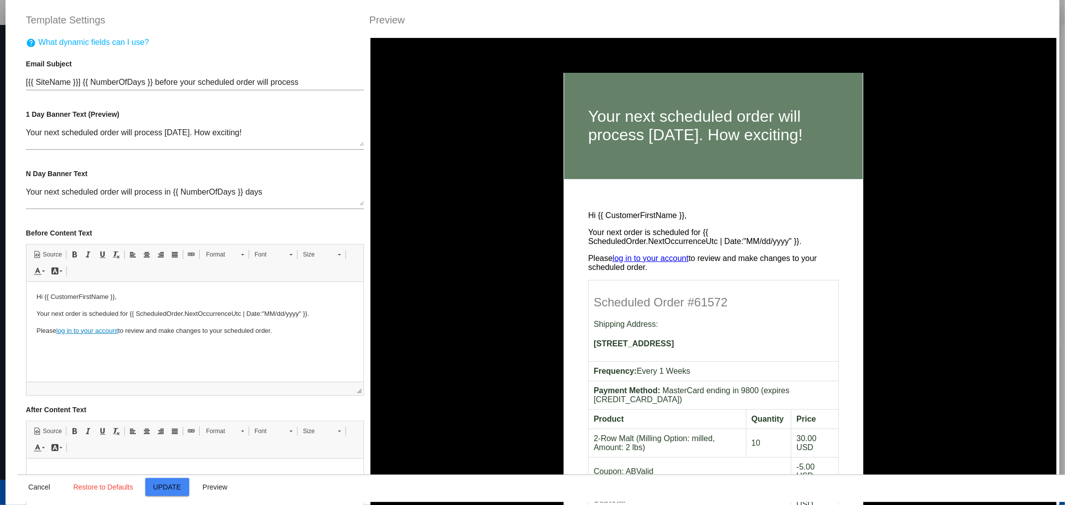
scroll to position [0, 0]
click at [333, 307] on body "Hi {{ CustomerFirstName }}, Your next order is scheduled for {{ ScheduledOrder.…" at bounding box center [194, 314] width 317 height 44
click at [276, 180] on div "Your next scheduled order will process in {{ NumberOfDays }} days 10 day banner…" at bounding box center [195, 193] width 338 height 31
click at [273, 191] on textarea "Your next scheduled order will process in {{ NumberOfDays }} days" at bounding box center [195, 197] width 338 height 18
click at [292, 337] on html "Hi {{ CustomerFirstName }}, Your next order is scheduled for {{ ScheduledOrder.…" at bounding box center [194, 314] width 337 height 64
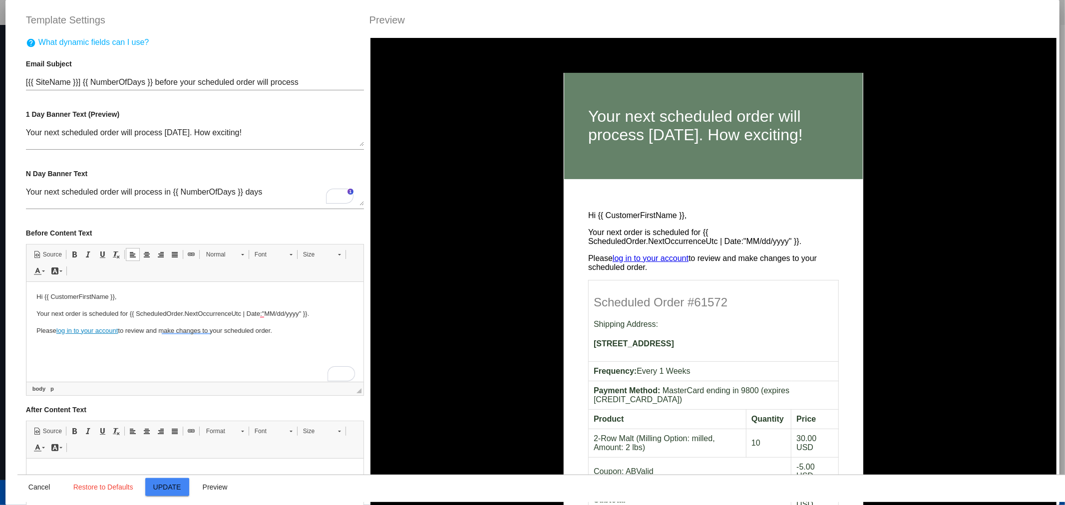
click at [337, 338] on html "Hi {{ CustomerFirstName }}, Your next order is scheduled for {{ ScheduledOrder.…" at bounding box center [194, 314] width 337 height 64
drag, startPoint x: 286, startPoint y: 331, endPoint x: -64, endPoint y: 280, distance: 353.2
click at [26, 282] on html "Hi {{ CustomerFirstName }}, Your next order is scheduled for {{ ScheduledOrder.…" at bounding box center [194, 314] width 337 height 64
click at [321, 328] on p "Please log in to your account to review and make changes to your scheduled orde…" at bounding box center [194, 331] width 317 height 10
click at [333, 335] on p "Please log in to your account to review and make changes to your scheduled orde…" at bounding box center [194, 331] width 317 height 10
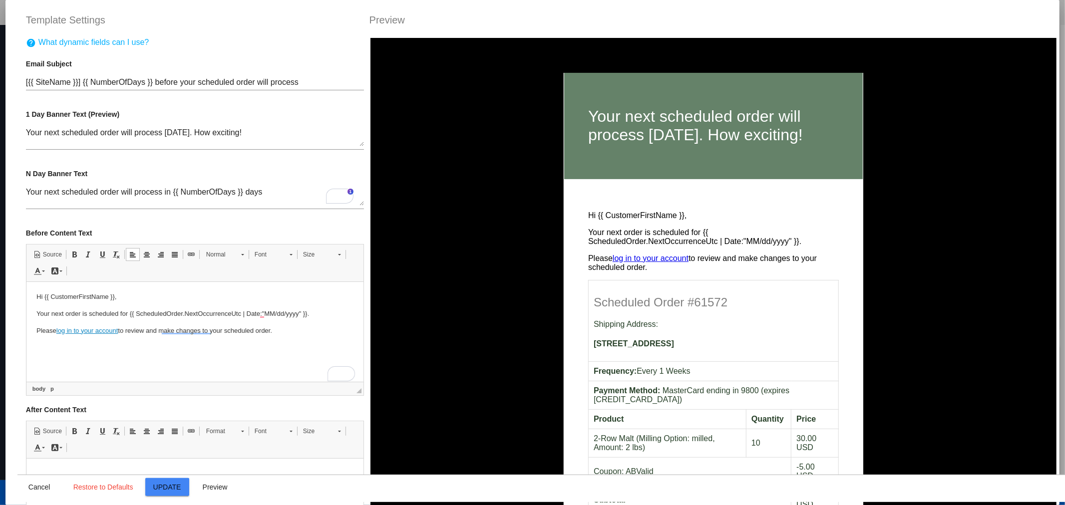
click at [152, 298] on p "Hi {{ CustomerFirstName }}," at bounding box center [194, 297] width 317 height 10
click at [48, 298] on p "Hi {{ CustomerFirstName }}," at bounding box center [194, 297] width 317 height 10
click at [46, 296] on p "Hi {{ CustomerFirstName }}," at bounding box center [194, 297] width 317 height 10
drag, startPoint x: 260, startPoint y: 347, endPoint x: 255, endPoint y: 342, distance: 7.8
click at [259, 346] on html "Hi {{ CustomerFirstName }}, Your next order is scheduled for {{ ScheduledOrder.…" at bounding box center [194, 314] width 337 height 64
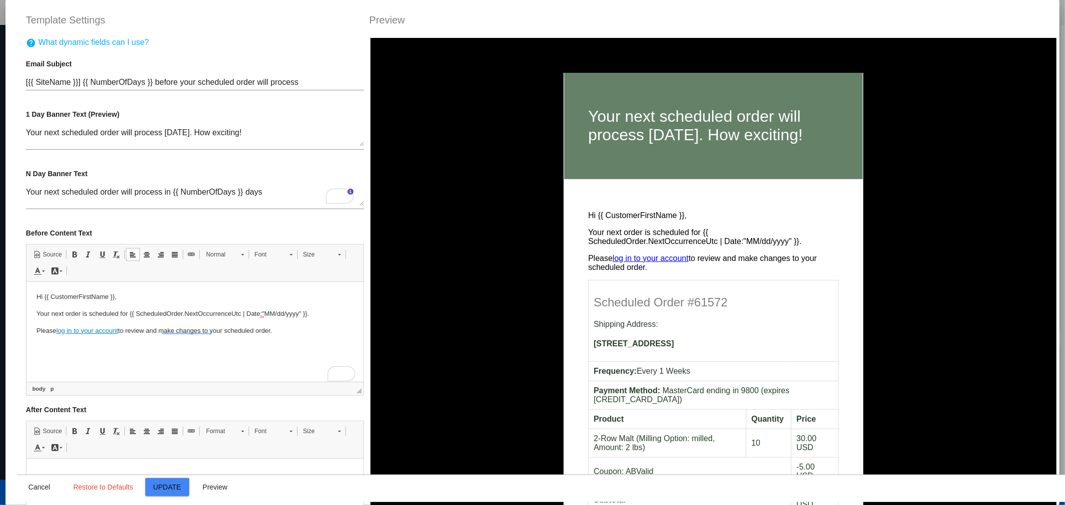
click at [249, 332] on p "Please log in to your account to review and make changes to your scheduled orde…" at bounding box center [194, 331] width 317 height 10
drag, startPoint x: 284, startPoint y: 333, endPoint x: -114, endPoint y: 287, distance: 401.1
click at [26, 287] on html "Hi {{ CustomerFirstName }}, Your next order is scheduled for {{ ScheduledOrder.…" at bounding box center [194, 314] width 337 height 64
click at [292, 327] on p "Please log in to your account to review and make changes to your scheduled orde…" at bounding box center [194, 331] width 317 height 10
click at [311, 320] on body "Hi {{ CustomerFirstName }}, Your next order is scheduled for {{ ScheduledOrder.…" at bounding box center [194, 314] width 317 height 44
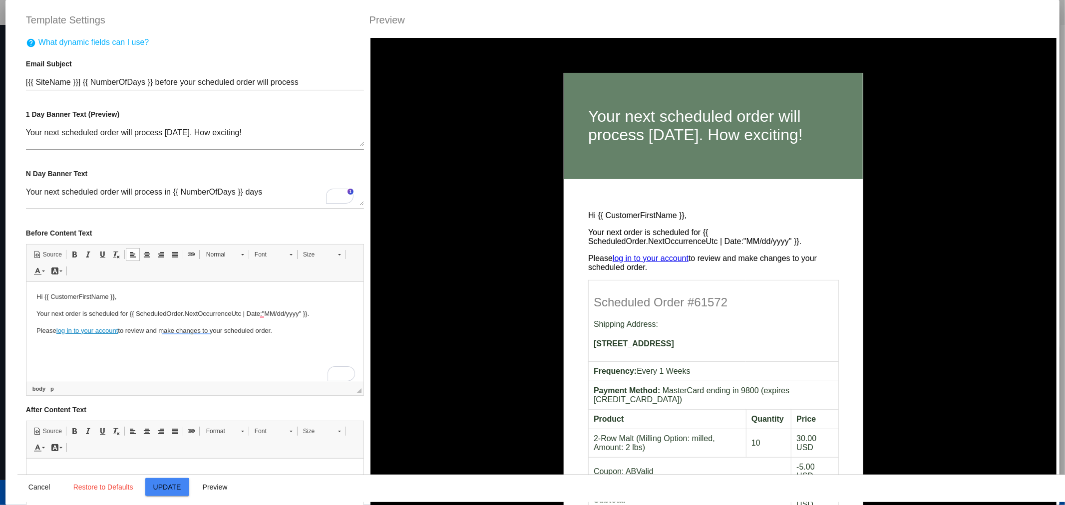
click at [316, 313] on p "Your next order is scheduled for {{ ScheduledOrder.NextOccurrenceUtc | Date:"MM…" at bounding box center [194, 314] width 317 height 10
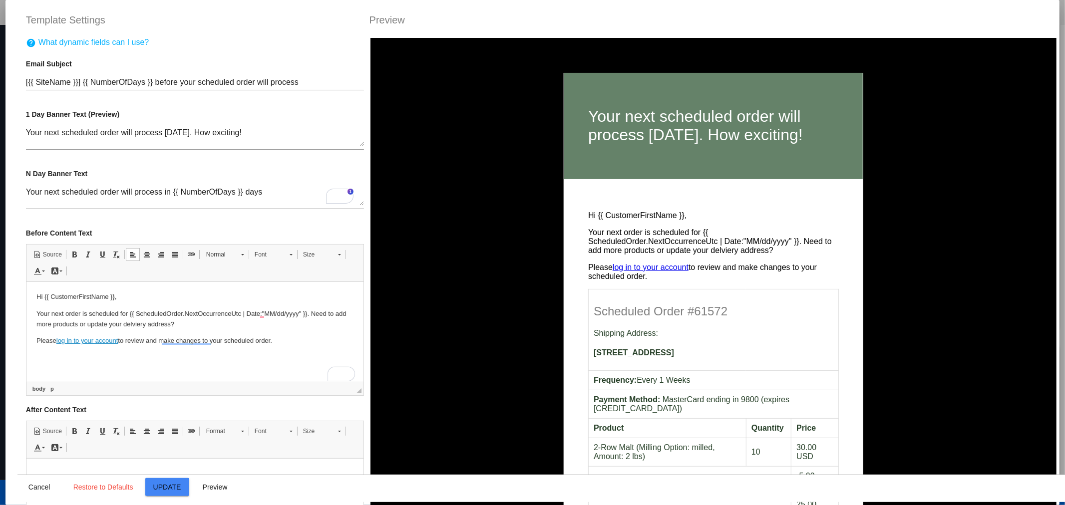
click at [41, 338] on p "Please log in to your account to review and make changes to your scheduled orde…" at bounding box center [194, 341] width 317 height 10
drag, startPoint x: 56, startPoint y: 339, endPoint x: 32, endPoint y: 340, distance: 24.0
click at [32, 340] on html "Hi {{ CustomerFirstName }}, Your next order is scheduled for {{ ScheduledOrder.…" at bounding box center [194, 319] width 337 height 74
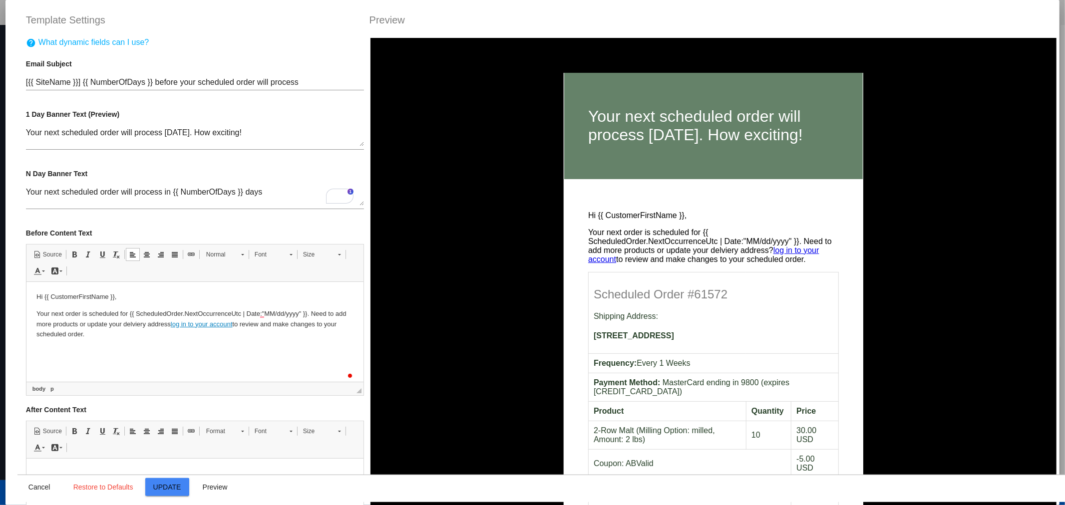
click at [277, 339] on p "Your next order is scheduled for {{ ScheduledOrder.NextOccurrenceUtc | Date:"MM…" at bounding box center [194, 324] width 317 height 31
click at [161, 332] on p "Your next order is scheduled for {{ ScheduledOrder.NextOccurrenceUtc | Date:"MM…" at bounding box center [194, 324] width 317 height 31
drag, startPoint x: 149, startPoint y: 332, endPoint x: 235, endPoint y: 337, distance: 86.1
click at [149, 332] on p "Your next order is scheduled for {{ ScheduledOrder.NextOccurrenceUtc | Date:"MM…" at bounding box center [194, 324] width 317 height 31
click at [183, 326] on link "Log" at bounding box center [177, 323] width 11 height 7
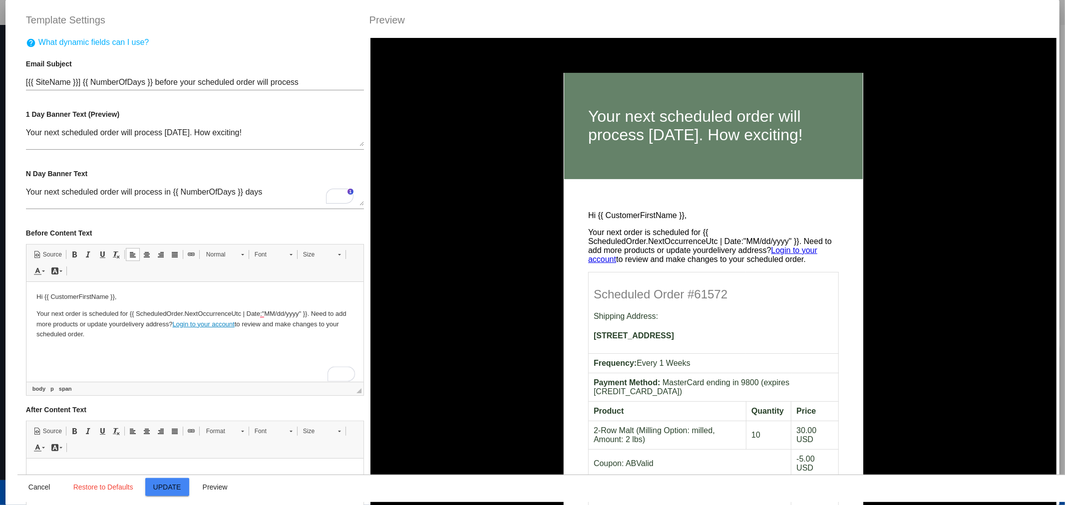
click at [303, 329] on p "Your next order is scheduled for {{ ScheduledOrder.NextOccurrenceUtc | Date:"MM…" at bounding box center [194, 324] width 317 height 31
click at [115, 350] on html "Hi {{ CustomerFirstName }}, Your next order is scheduled for {{ ScheduledOrder.…" at bounding box center [194, 316] width 337 height 68
click at [107, 350] on html "Hi {{ CustomerFirstName }}, Your next order is scheduled for {{ ScheduledOrder.…" at bounding box center [194, 316] width 337 height 68
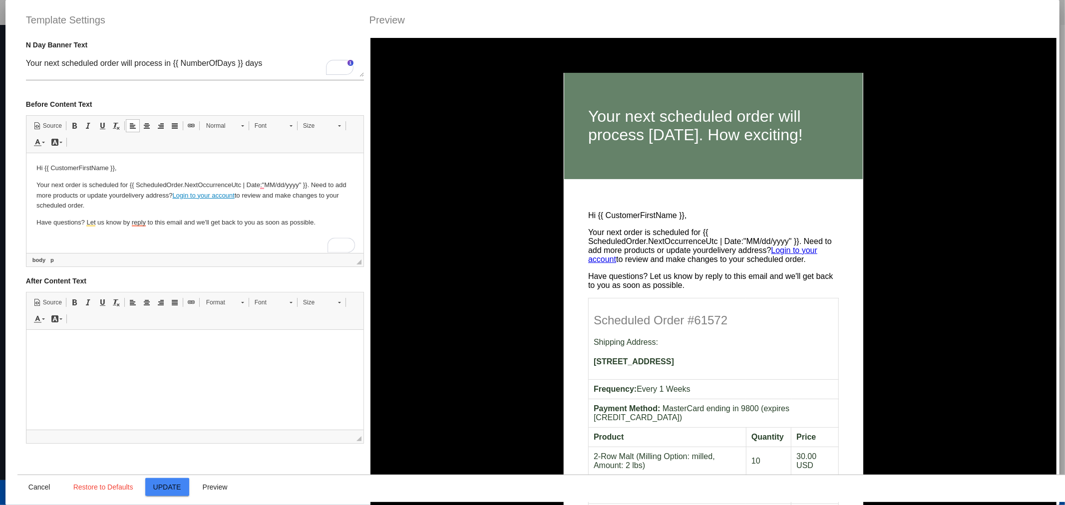
scroll to position [136, 0]
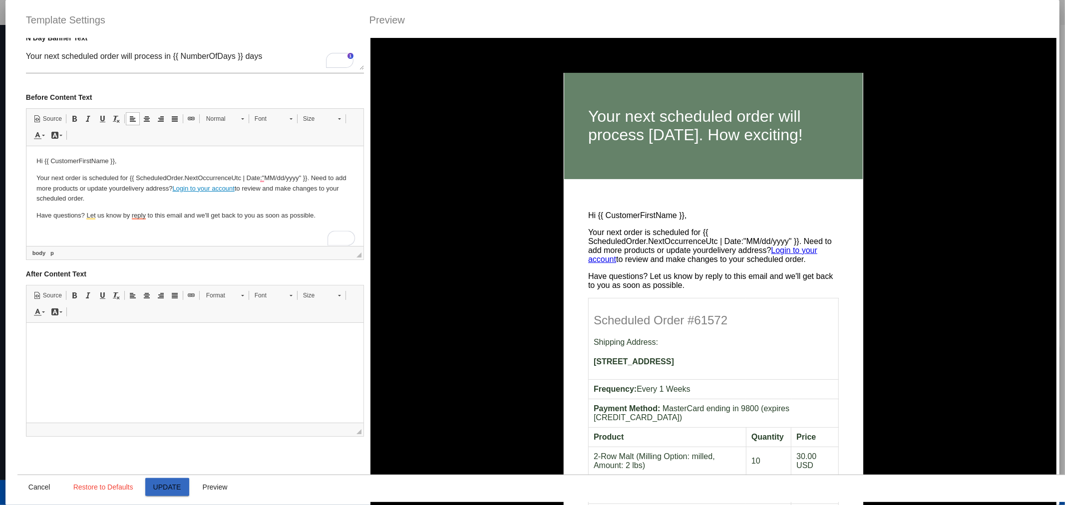
click at [171, 483] on span "Update" at bounding box center [167, 487] width 28 height 8
type input "[{{ ScheduledOrder.Customer.Site.Name }}] {{ NumberOfDays }} before your schedu…"
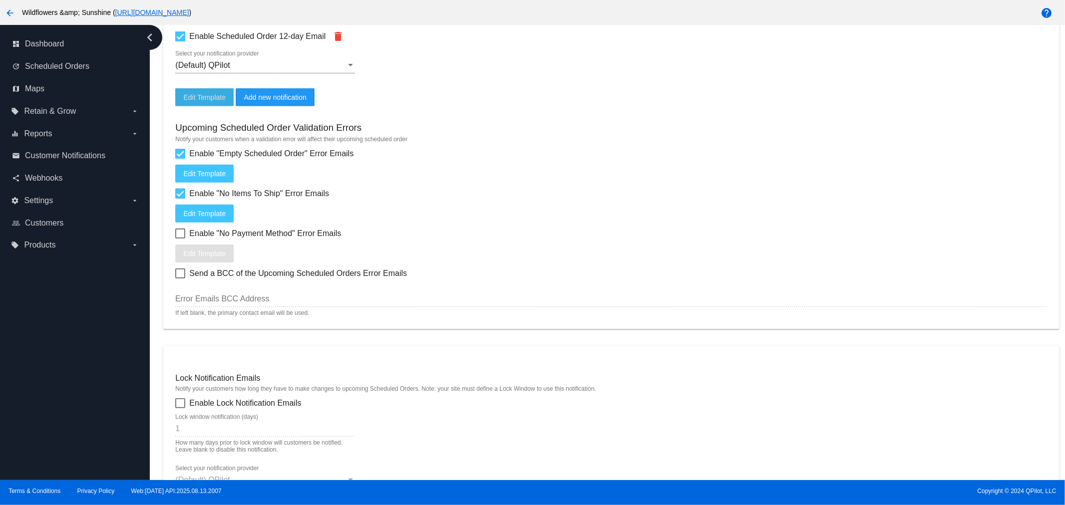
click at [195, 97] on span "Edit Template" at bounding box center [204, 97] width 42 height 8
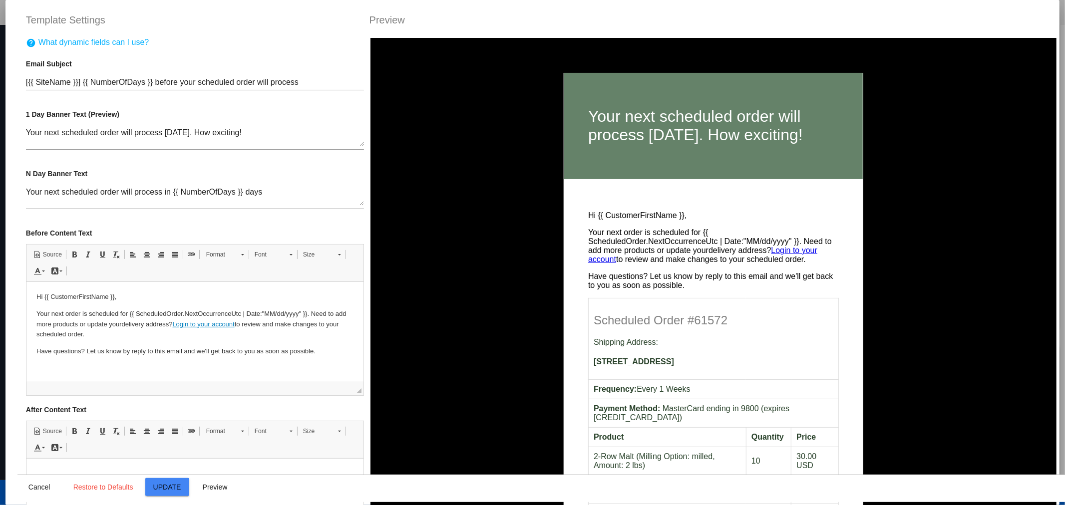
scroll to position [0, 0]
click at [30, 489] on span "Cancel" at bounding box center [39, 487] width 22 height 8
type input "[{{ ScheduledOrder.Customer.Site.Name }}] {{ NumberOfDays }} before your schedu…"
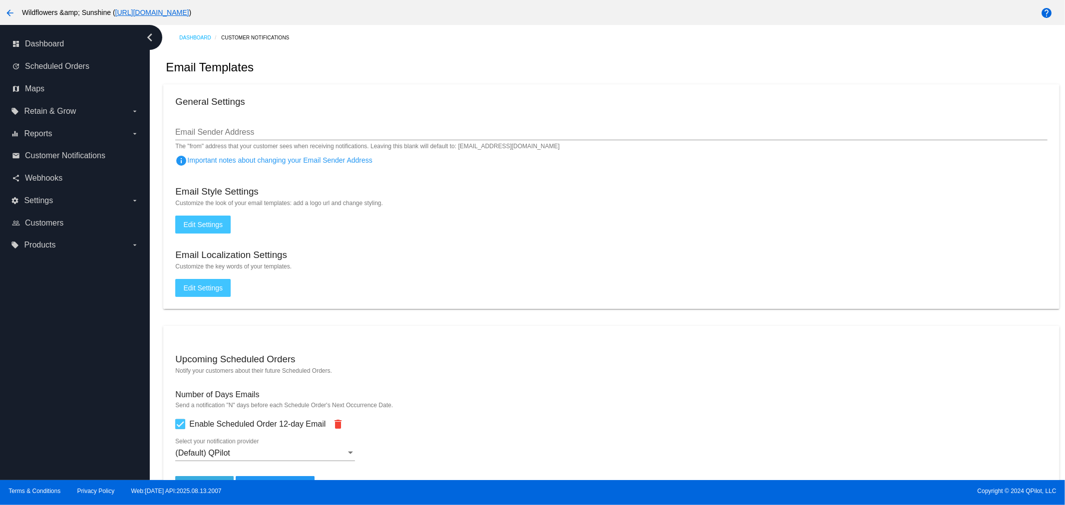
click at [193, 222] on button "Edit Settings" at bounding box center [202, 225] width 55 height 18
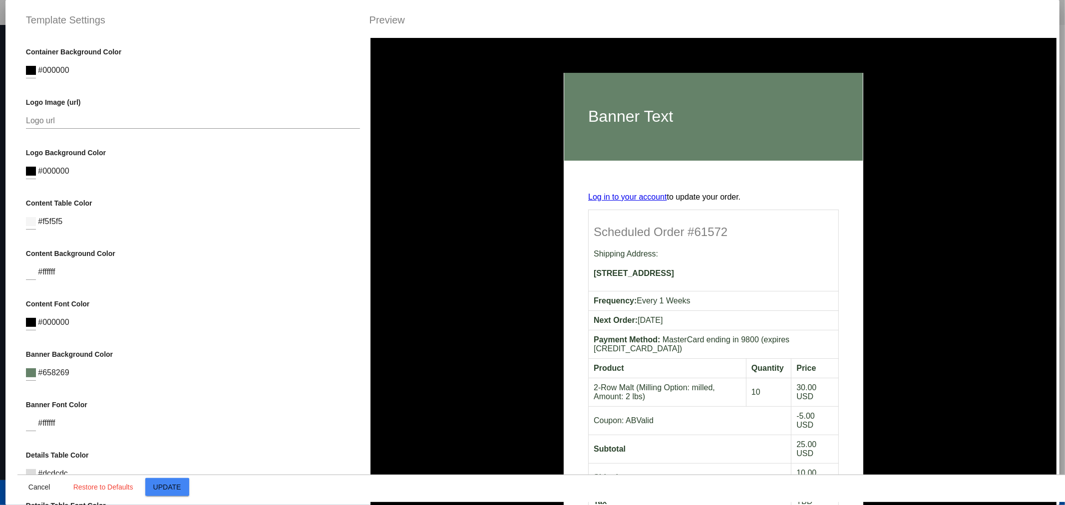
click at [61, 118] on input "Logo url" at bounding box center [193, 120] width 335 height 9
click at [79, 120] on input "Logo url" at bounding box center [193, 120] width 335 height 9
click at [101, 116] on input "Logo url" at bounding box center [193, 120] width 335 height 9
paste input "https://www.canva.com/design/DAGwDs-UvA8/pvnRLPysw0mF3nDrk4Nx6w/view?utm_conten…"
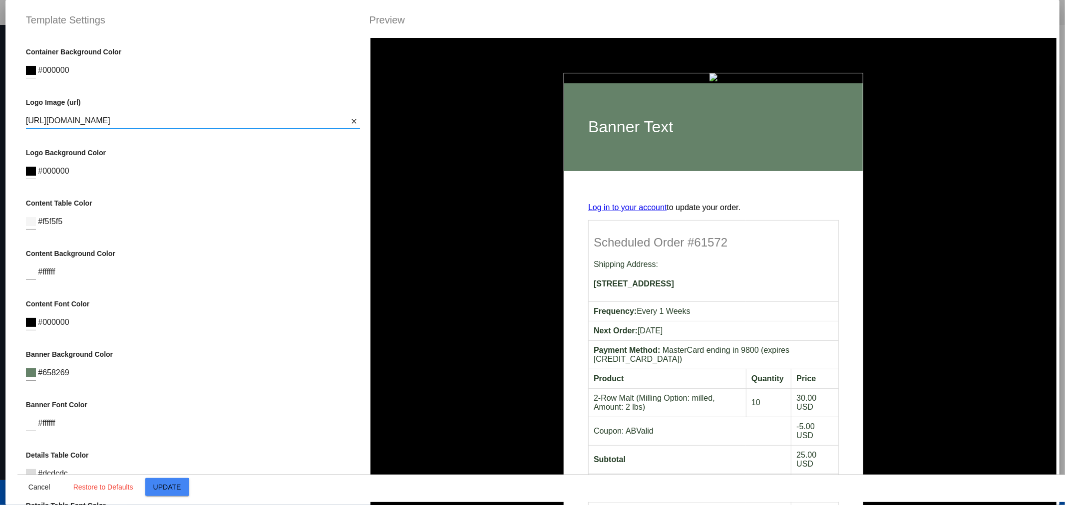
click at [217, 123] on input "https://www.canva.com/design/DAGwDs-UvA8/pvnRLPysw0mF3nDrk4Nx6w/view?utm_conten…" at bounding box center [187, 120] width 323 height 9
type input "https://www.canva.com/design/DAGwDs-UvA8/pvnRLPysw0mF3nDrk4Nx6w/view?utm_conten…"
click at [204, 127] on div "https://www.canva.com/design/DAGwDs-UvA8/pvnRLPysw0mF3nDrk4Nx6w/view?utm_conten…" at bounding box center [187, 117] width 323 height 22
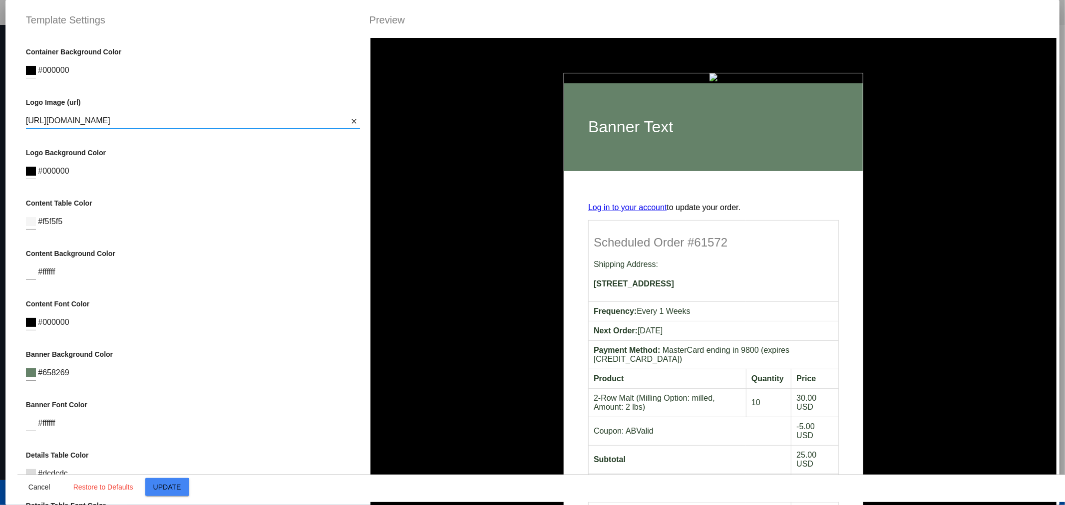
scroll to position [0, 0]
click at [351, 120] on button "close" at bounding box center [354, 121] width 12 height 12
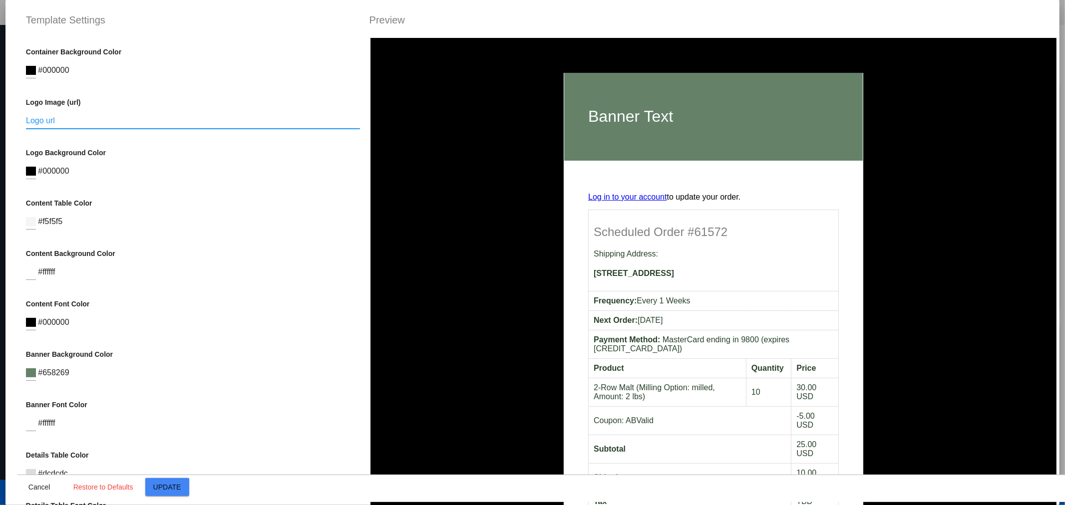
click at [109, 121] on input "Logo url" at bounding box center [193, 120] width 335 height 9
paste input "https://www.canva.com/design/DAGwDs-UvA8/pvnRLPysw0mF3nDrk4Nx6w/view?utm_conten…"
type input "https://www.canva.com/design/DAGwDs-UvA8/pvnRLPysw0mF3nDrk4Nx6w/view?utm_conten…"
click at [157, 117] on input "Logo url" at bounding box center [193, 120] width 335 height 9
paste input "https://drive.google.com/file/d/1hU7YS-JZZKU5OtL4mgG2gs28OHEb3Ext/view"
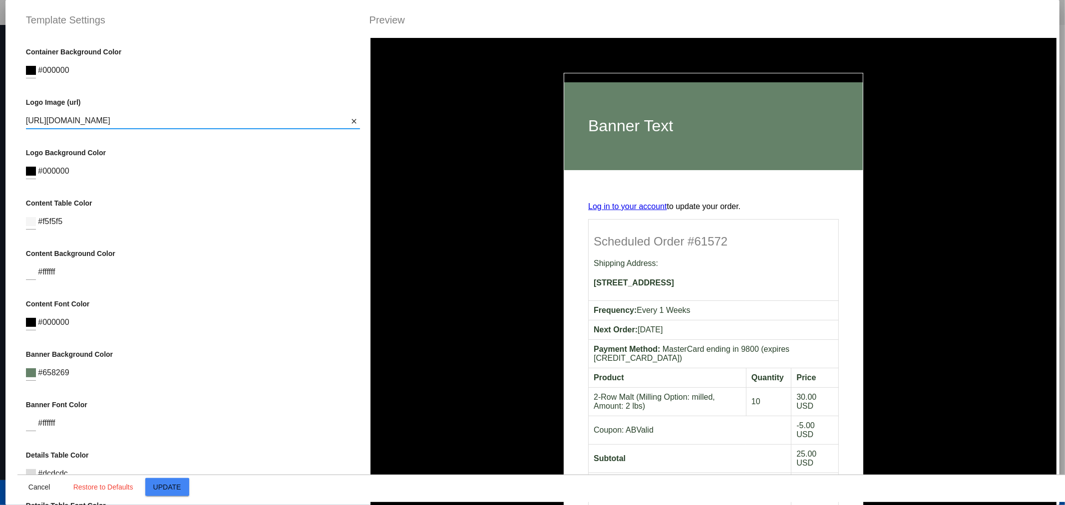
paste input
click at [319, 120] on input "https://drive.google.com/file/d/1hU7YS-JZZKU5OtL4mgG2gs28OHEb3Ext/view" at bounding box center [187, 120] width 323 height 9
paste input "ibb.co/Jw6R51Ng"
type input "https://ibb.co/Jw6R51Ng"
click at [173, 483] on span "Update" at bounding box center [167, 487] width 28 height 8
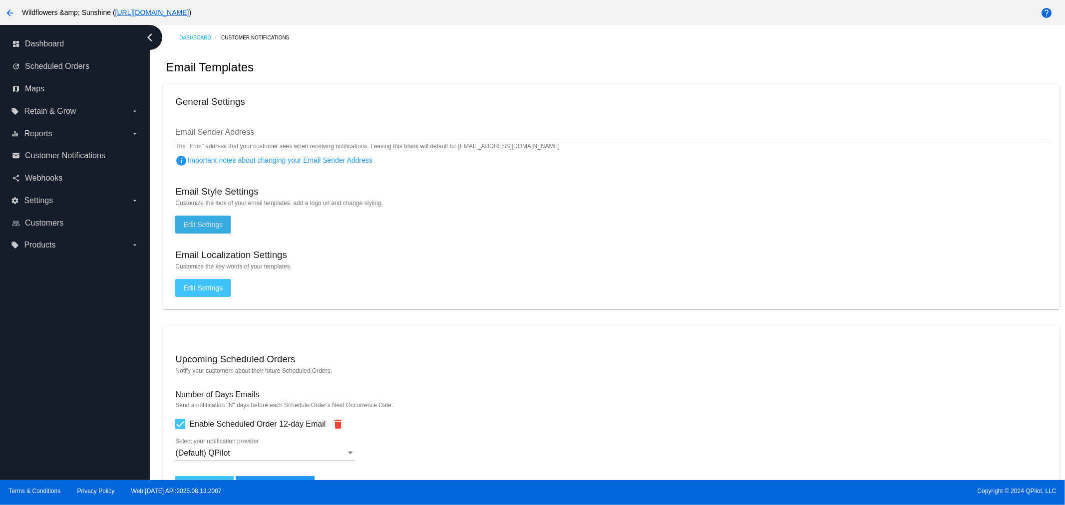
click at [207, 224] on span "Edit Settings" at bounding box center [202, 225] width 39 height 8
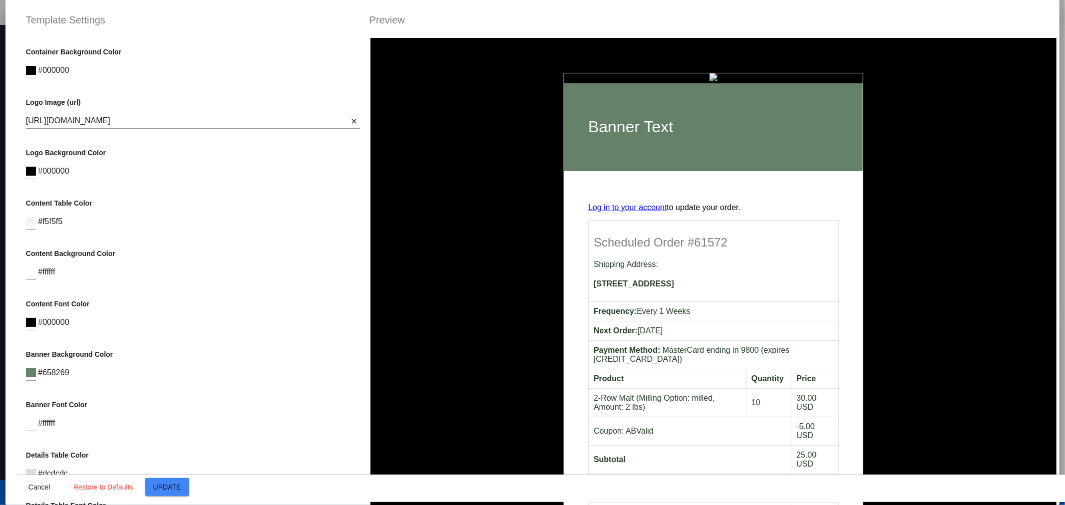
click at [124, 116] on input "https://ibb.co/Jw6R51Ng" at bounding box center [187, 120] width 323 height 9
click at [710, 78] on img at bounding box center [714, 77] width 8 height 8
click at [165, 487] on span "Update" at bounding box center [167, 487] width 28 height 8
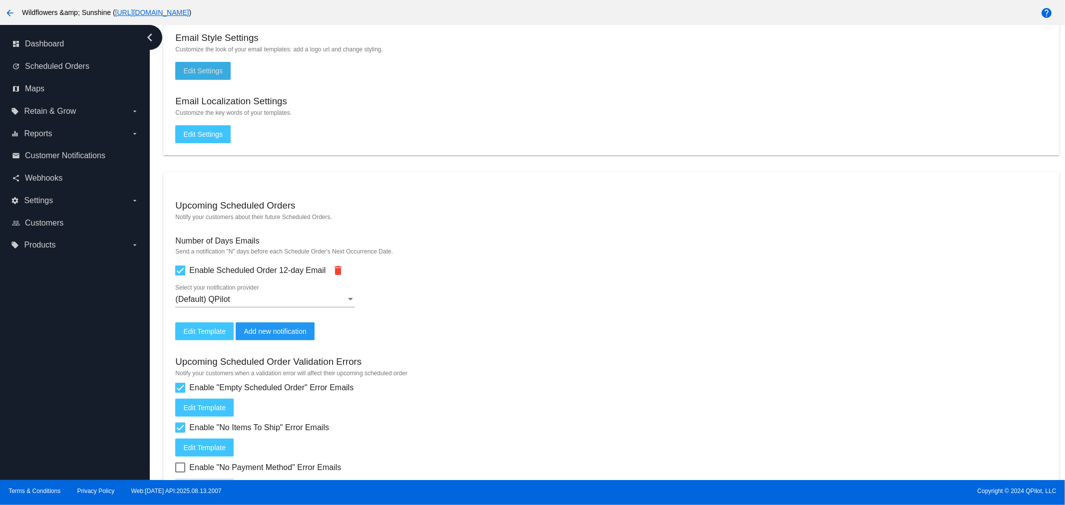
scroll to position [129, 0]
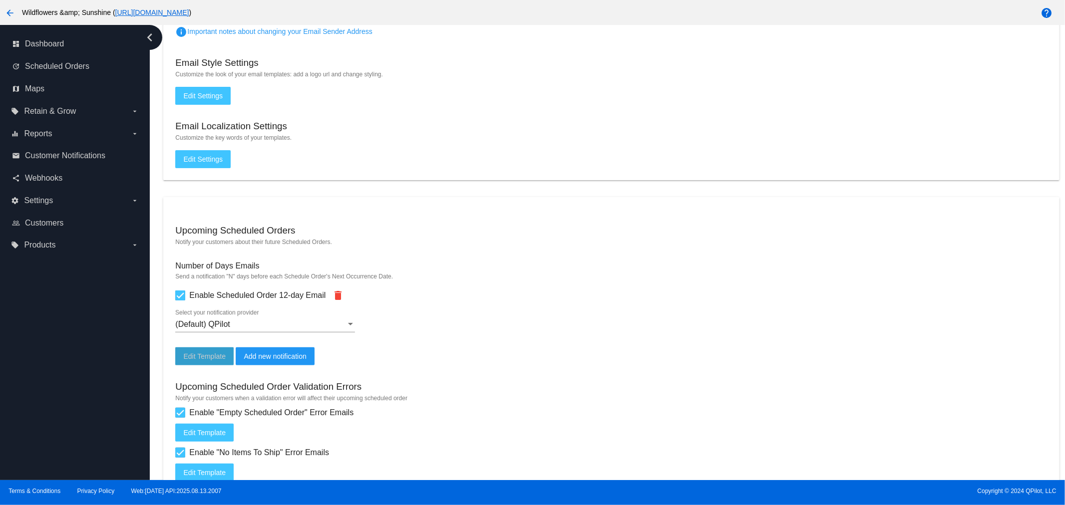
click at [205, 352] on button "Edit Template" at bounding box center [204, 357] width 58 height 18
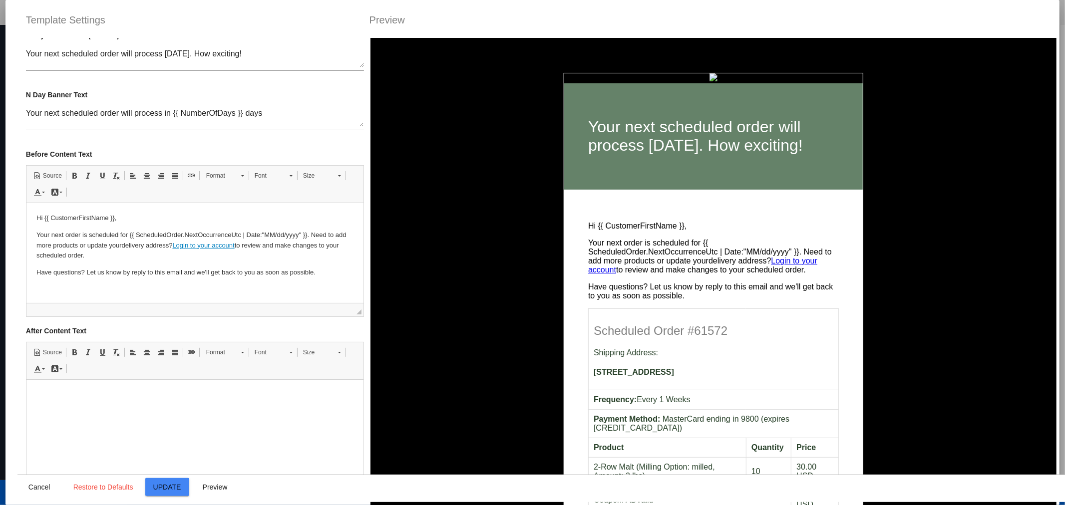
scroll to position [136, 0]
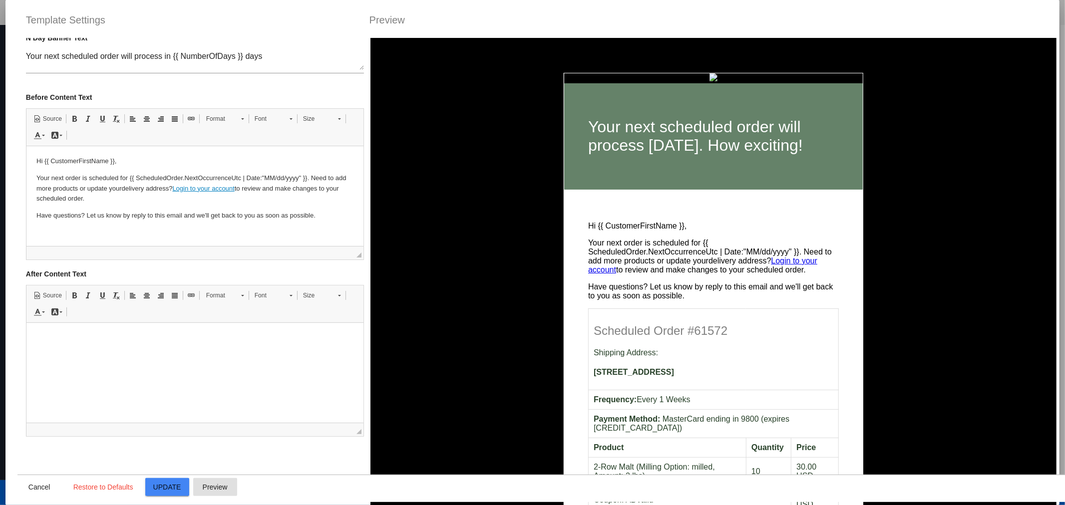
click at [231, 485] on button "Preview" at bounding box center [215, 487] width 44 height 18
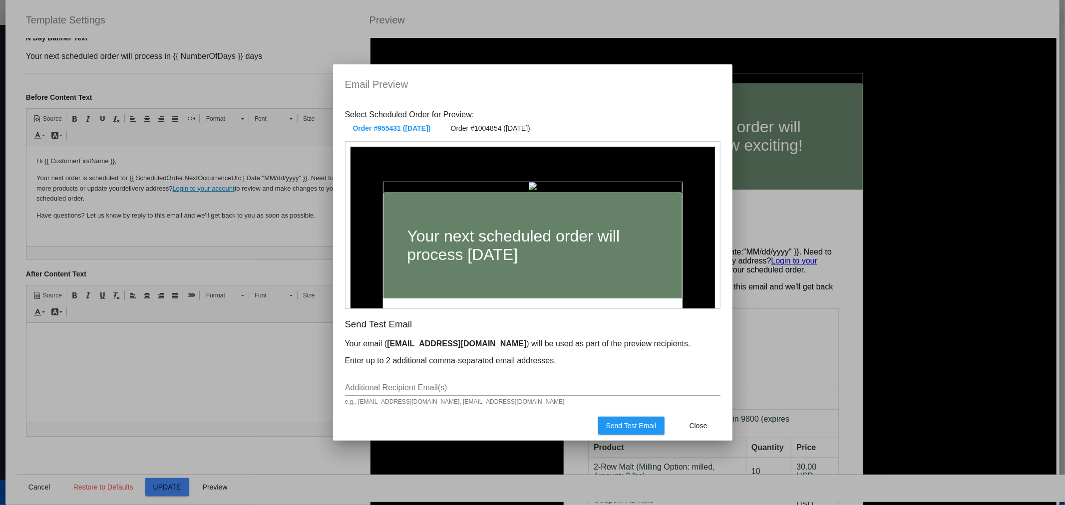
scroll to position [137, 0]
click at [478, 382] on div "Additional Recipient Email(s)" at bounding box center [532, 384] width 375 height 22
type input "taylor@qpilot.cloud"
click at [618, 419] on button "Send Test Email" at bounding box center [631, 426] width 66 height 18
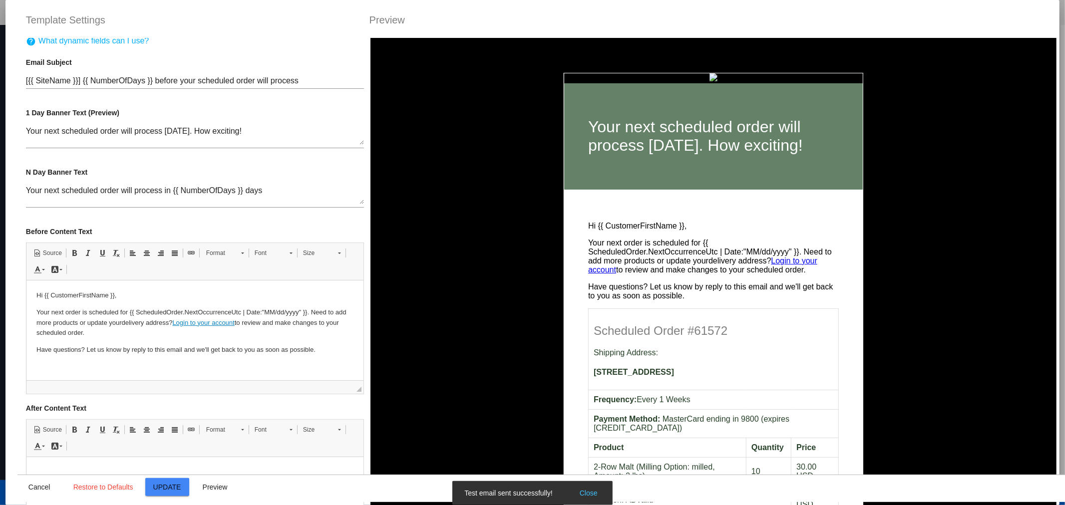
scroll to position [0, 0]
click at [42, 478] on button "Cancel" at bounding box center [39, 487] width 44 height 18
type input "[{{ ScheduledOrder.Customer.Site.Name }}] {{ NumberOfDays }} before your schedu…"
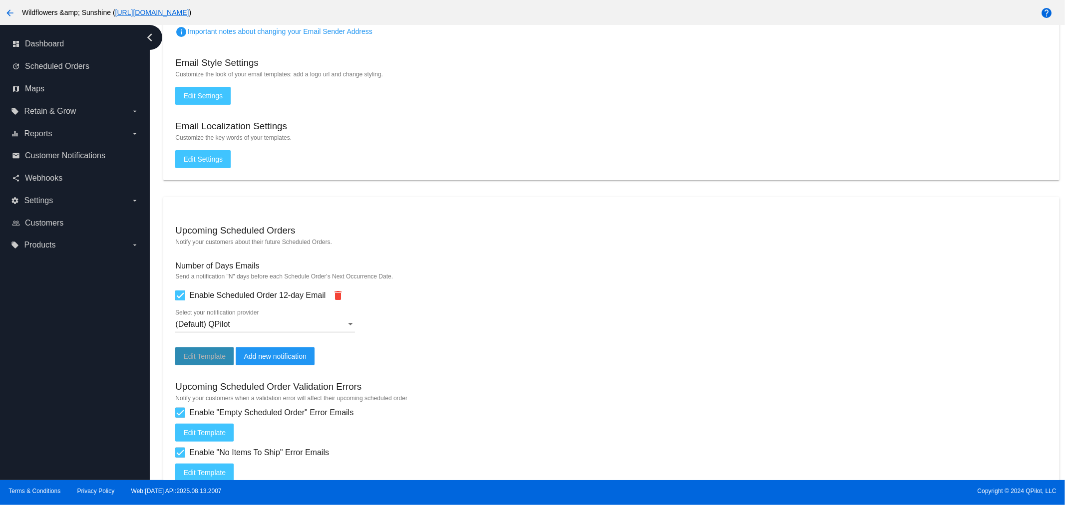
click at [206, 358] on span "Edit Template" at bounding box center [204, 357] width 42 height 8
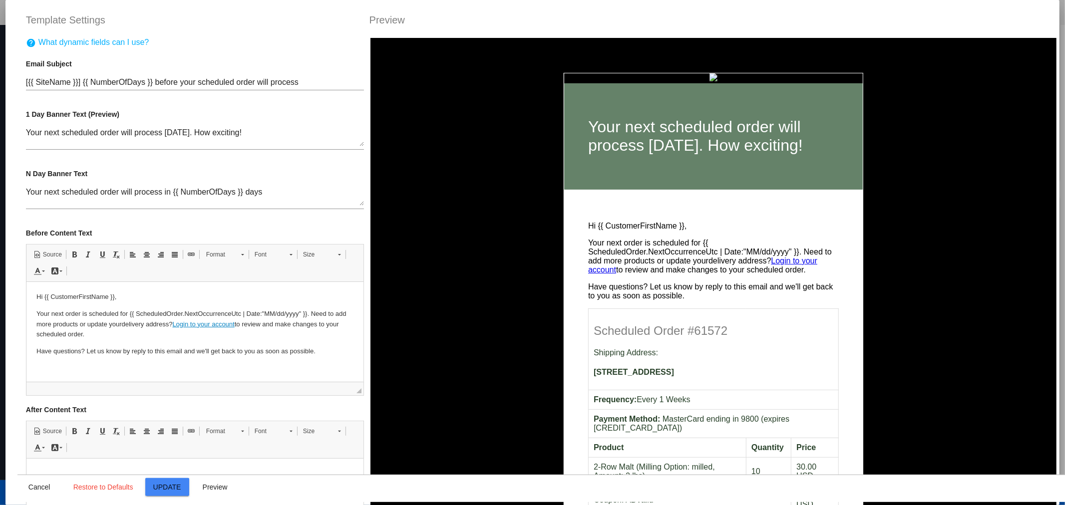
click at [39, 476] on mat-dialog-actions "Cancel Restore to Defaults Update Preview" at bounding box center [549, 488] width 1065 height 27
click at [34, 487] on span "Cancel" at bounding box center [39, 487] width 22 height 8
type input "[{{ ScheduledOrder.Customer.Site.Name }}] {{ NumberOfDays }} before your schedu…"
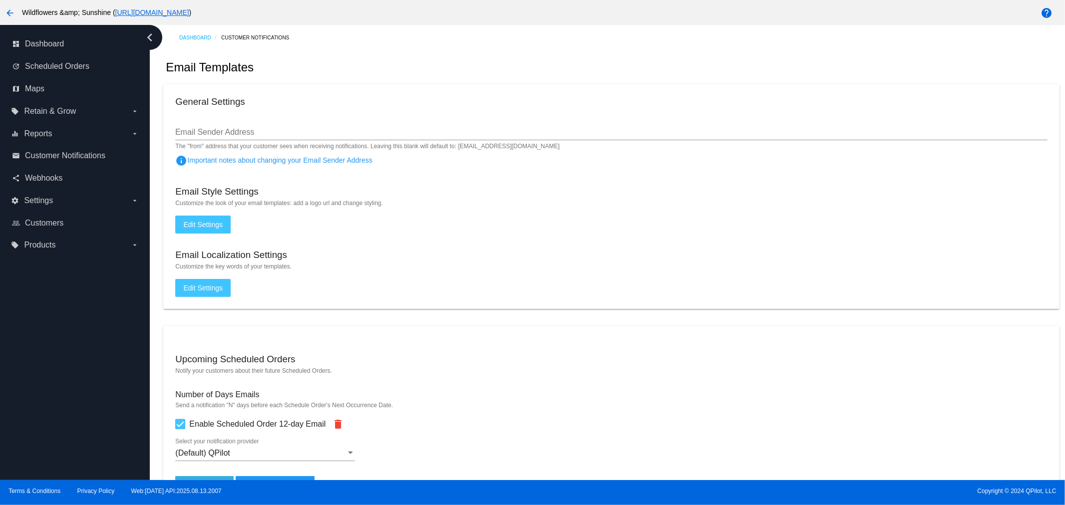
click at [193, 220] on button "Edit Settings" at bounding box center [202, 225] width 55 height 18
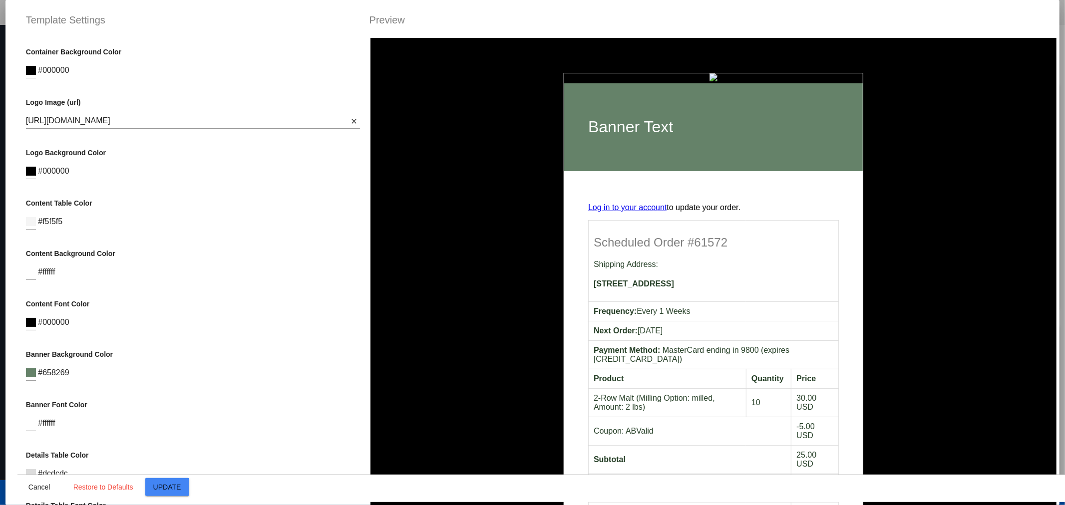
click at [192, 220] on div "Container Background Color #000000 Logo Image (url) https://ibb.co/Jw6R51Ng Log…" at bounding box center [193, 290] width 352 height 505
click at [31, 478] on button "Cancel" at bounding box center [39, 487] width 44 height 18
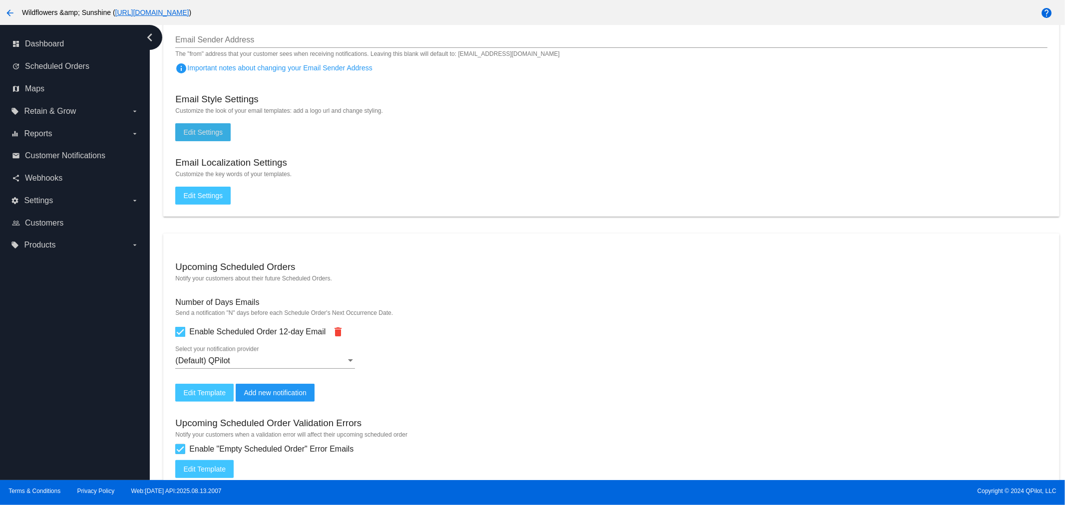
scroll to position [129, 0]
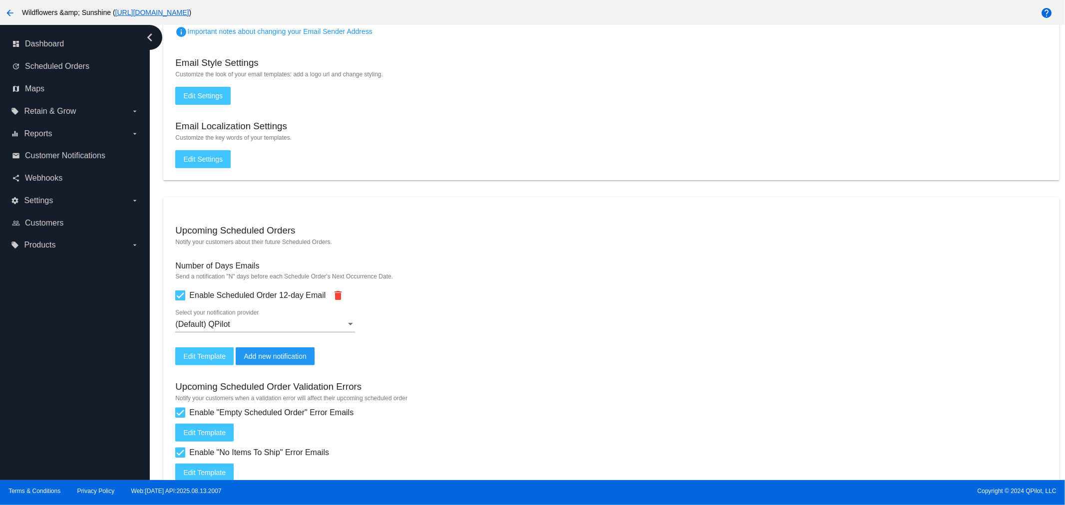
click at [208, 95] on span "Edit Settings" at bounding box center [202, 96] width 39 height 8
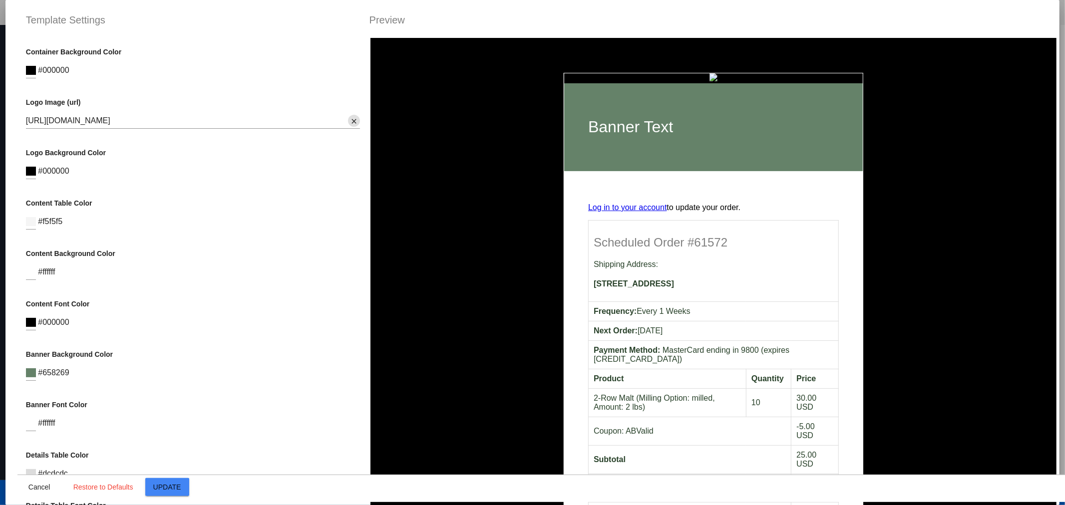
click at [350, 121] on mat-icon "close" at bounding box center [354, 121] width 8 height 9
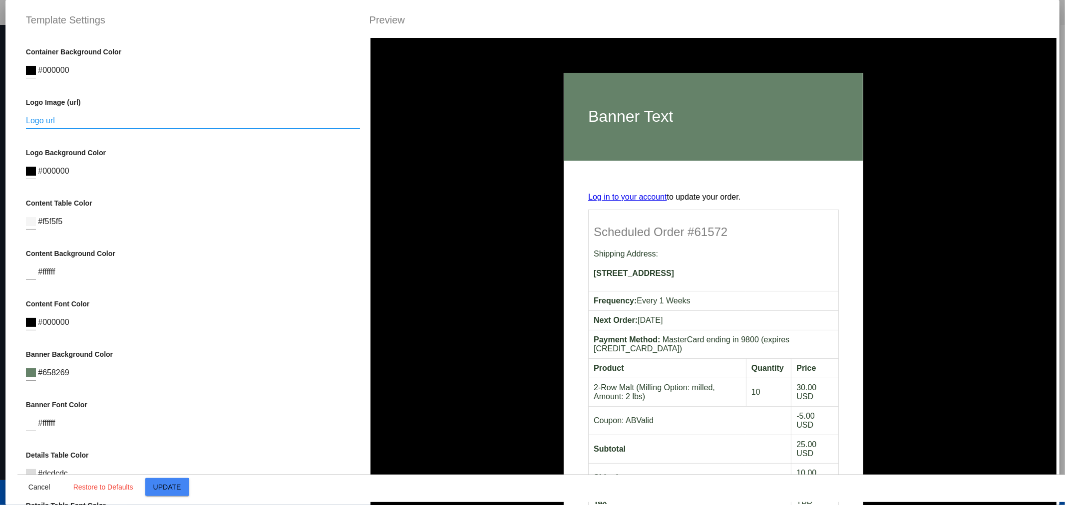
click at [80, 125] on div "Logo url" at bounding box center [193, 117] width 335 height 22
click at [168, 113] on div "Logo url" at bounding box center [193, 117] width 335 height 22
click at [87, 112] on div "Logo url" at bounding box center [193, 117] width 335 height 22
click at [81, 99] on p "Logo Image (url)" at bounding box center [193, 102] width 335 height 8
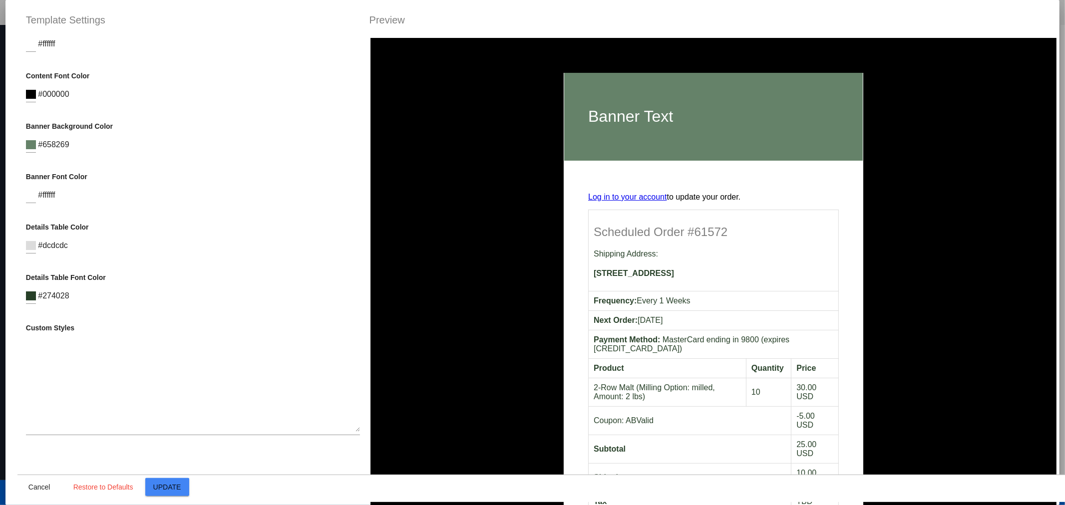
scroll to position [236, 0]
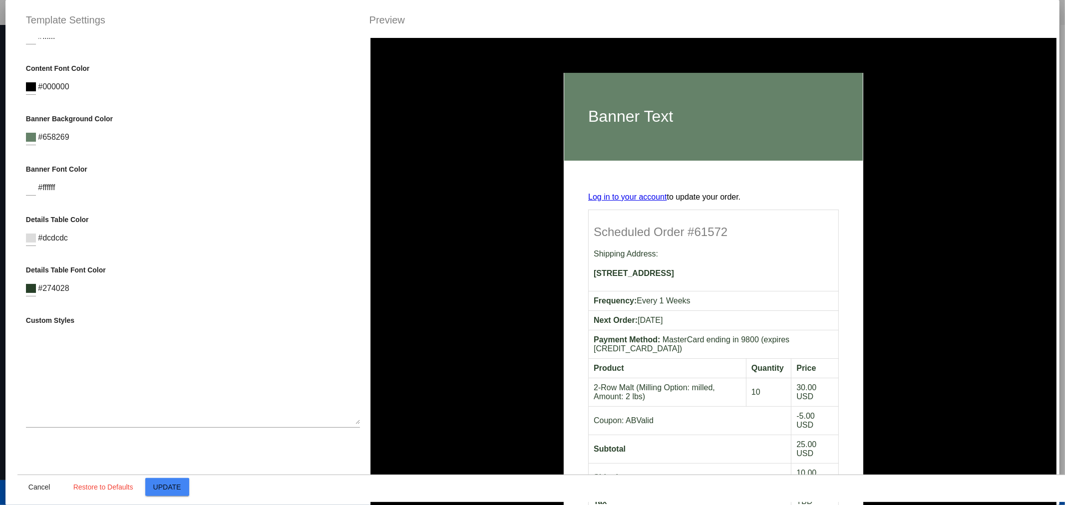
click at [59, 371] on textarea at bounding box center [193, 380] width 335 height 90
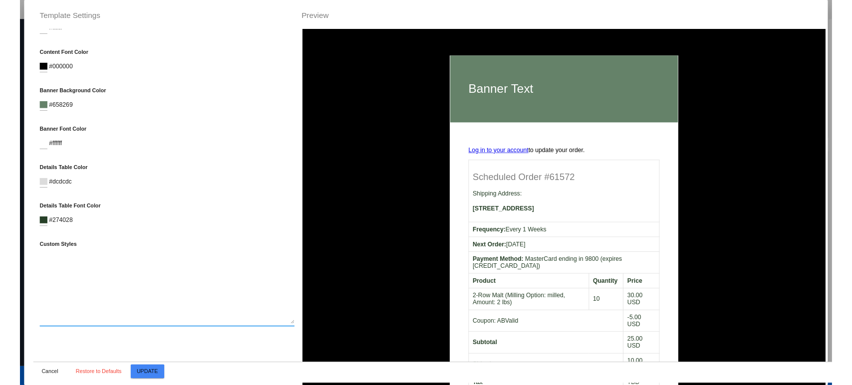
scroll to position [0, 0]
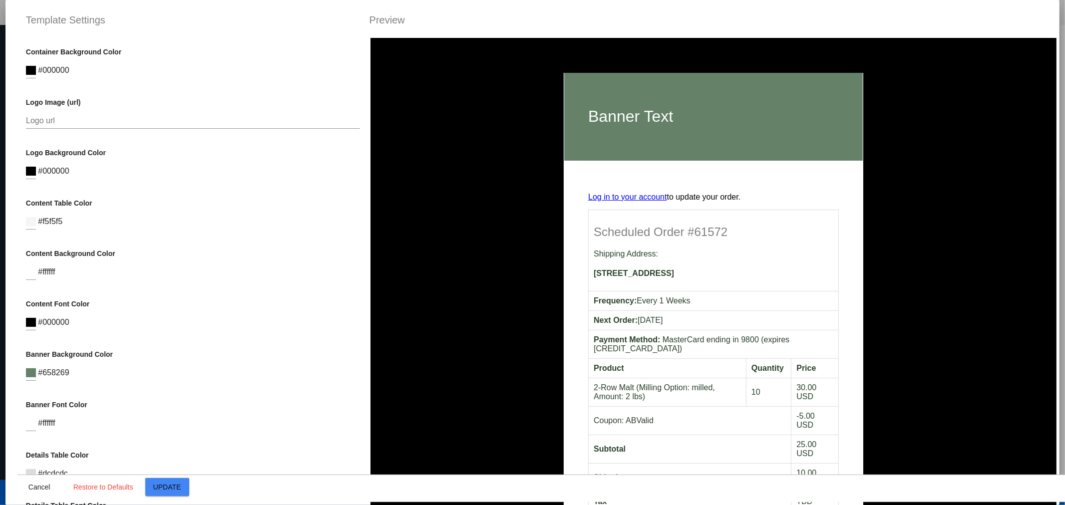
click at [30, 73] on div at bounding box center [31, 67] width 10 height 22
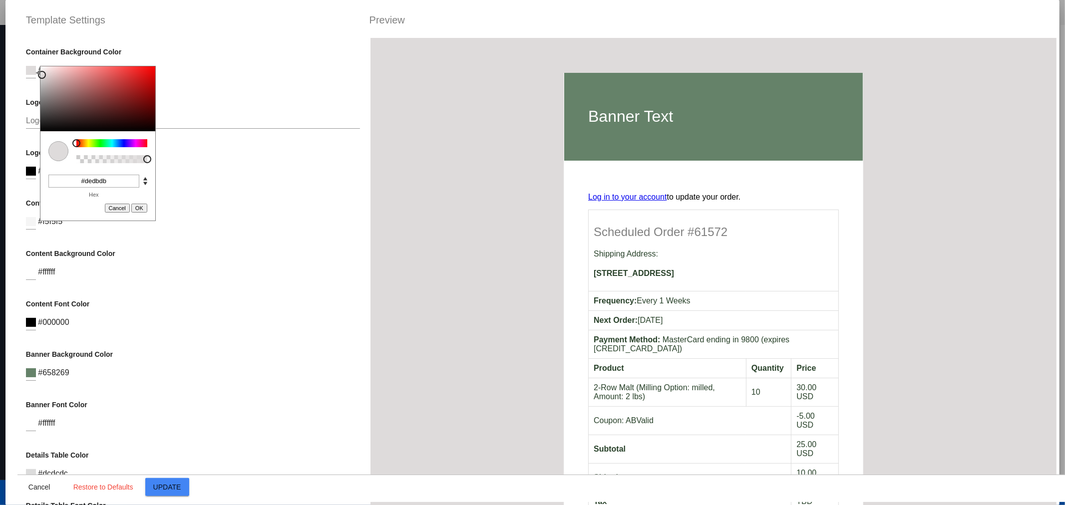
drag, startPoint x: 43, startPoint y: 96, endPoint x: 42, endPoint y: 75, distance: 21.5
click at [42, 75] on div at bounding box center [97, 98] width 115 height 65
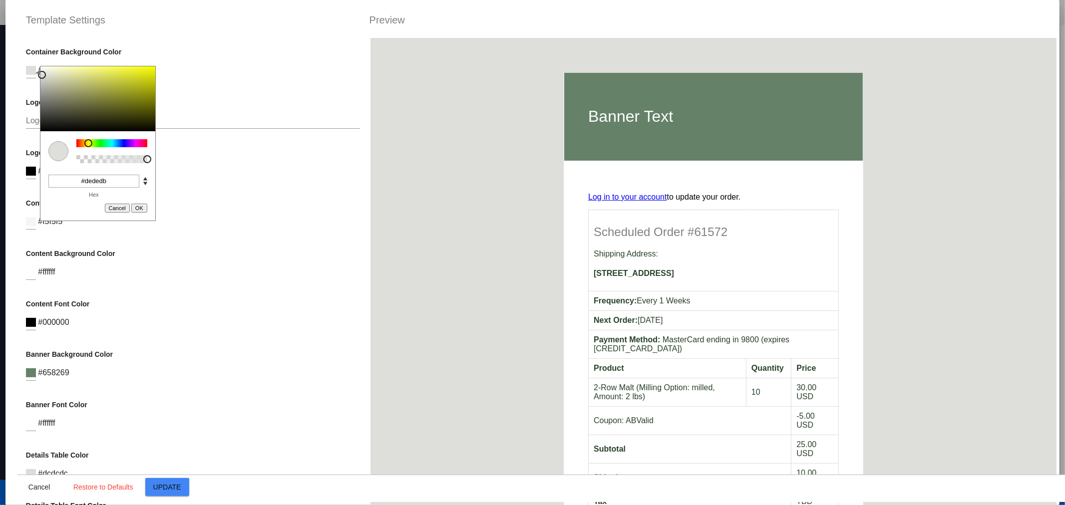
drag, startPoint x: 77, startPoint y: 141, endPoint x: 88, endPoint y: 142, distance: 11.5
click at [88, 142] on div at bounding box center [88, 143] width 8 height 8
drag, startPoint x: 88, startPoint y: 142, endPoint x: 96, endPoint y: 142, distance: 8.0
click at [96, 142] on div at bounding box center [96, 143] width 8 height 8
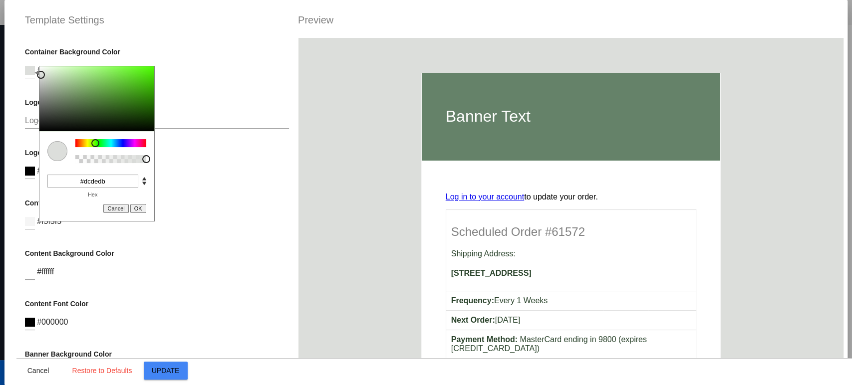
scroll to position [129, 0]
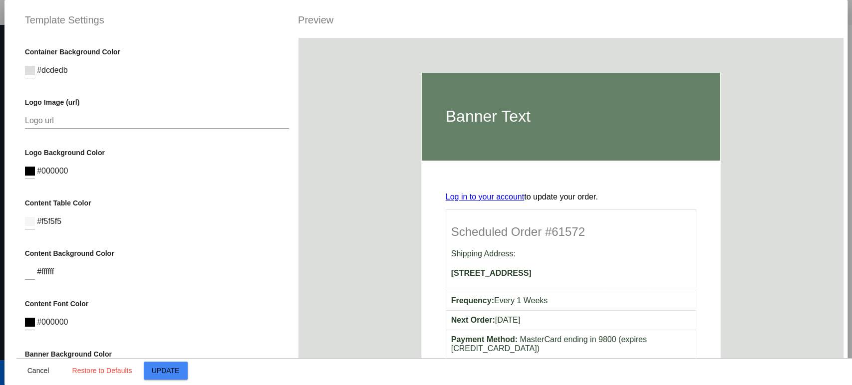
click at [233, 222] on div "Content Table Color #f5f5f5" at bounding box center [157, 219] width 264 height 40
click at [159, 119] on input "Logo url" at bounding box center [157, 120] width 264 height 9
click at [26, 69] on input at bounding box center [30, 70] width 10 height 9
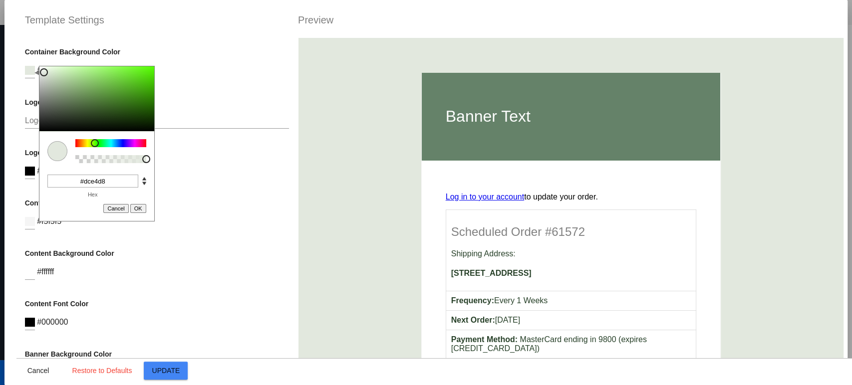
type input "#dce4d9"
click at [45, 73] on div at bounding box center [45, 73] width 8 height 8
click at [243, 165] on div "Logo Background Color #000000" at bounding box center [157, 169] width 264 height 40
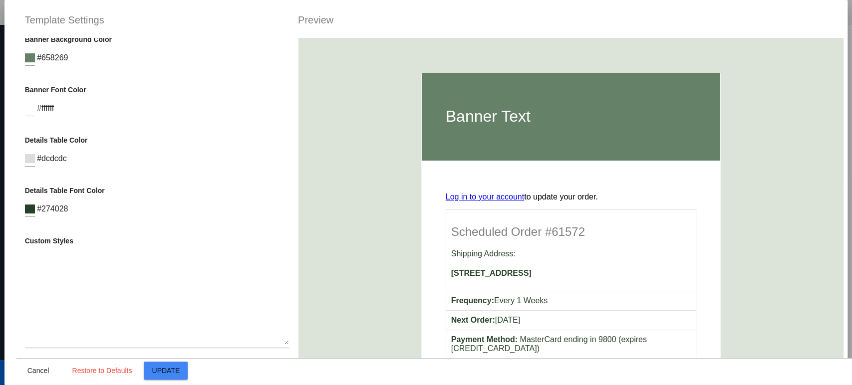
scroll to position [337, 0]
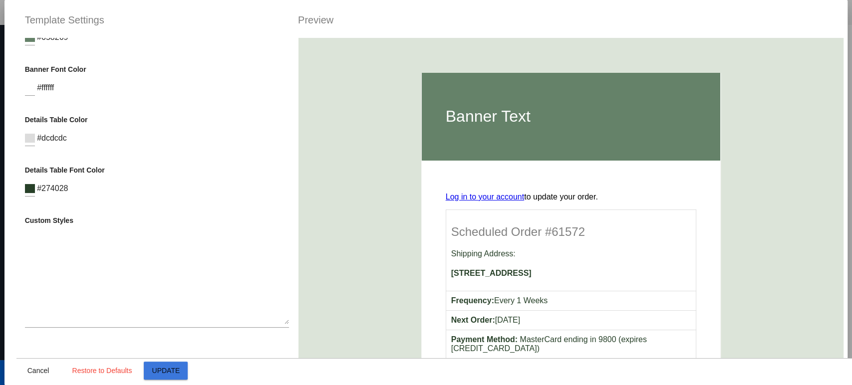
click at [168, 367] on span "Update" at bounding box center [166, 371] width 28 height 8
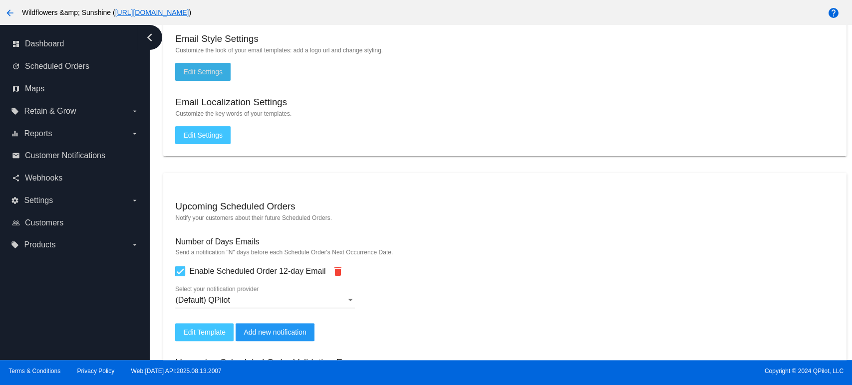
scroll to position [129, 0]
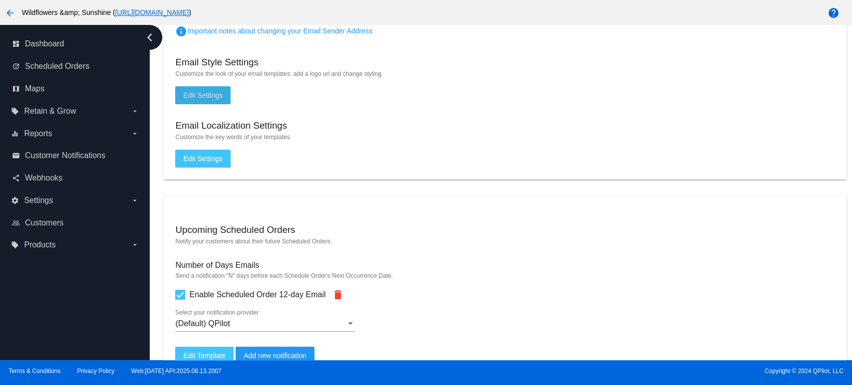
click at [199, 97] on span "Edit Settings" at bounding box center [202, 95] width 39 height 8
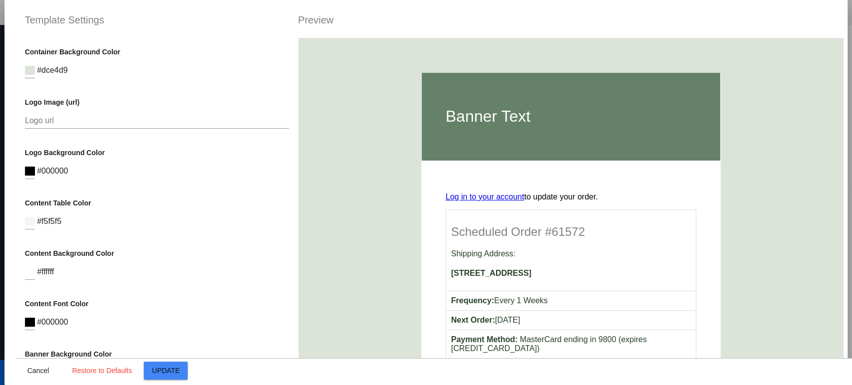
drag, startPoint x: 198, startPoint y: 98, endPoint x: 392, endPoint y: 68, distance: 197.0
click at [391, 68] on div "Banner Text Log in to your account to update your order. Scheduled Order #61572…" at bounding box center [571, 346] width 545 height 617
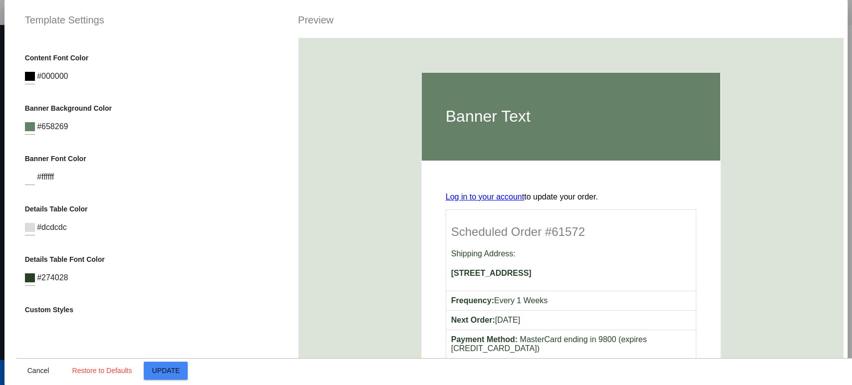
scroll to position [259, 0]
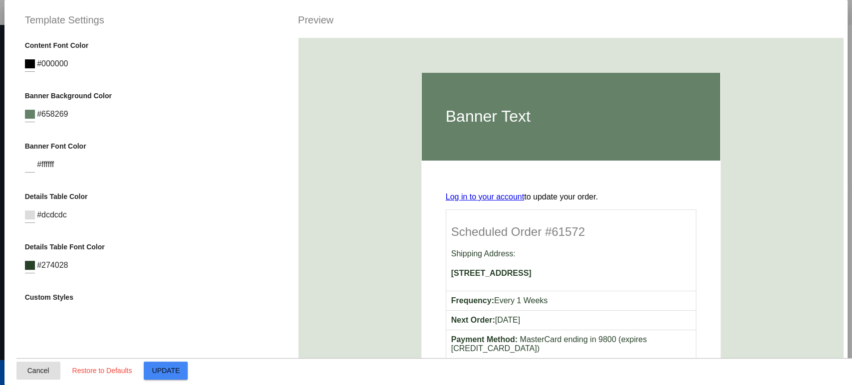
click at [29, 364] on button "Cancel" at bounding box center [38, 371] width 44 height 18
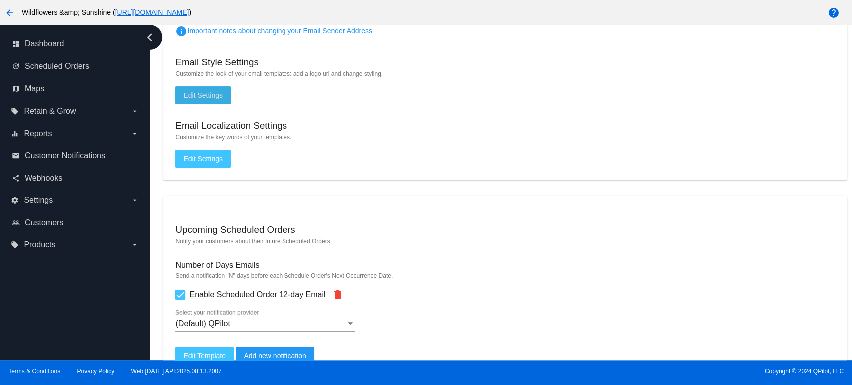
click at [208, 96] on span "Edit Settings" at bounding box center [202, 95] width 39 height 8
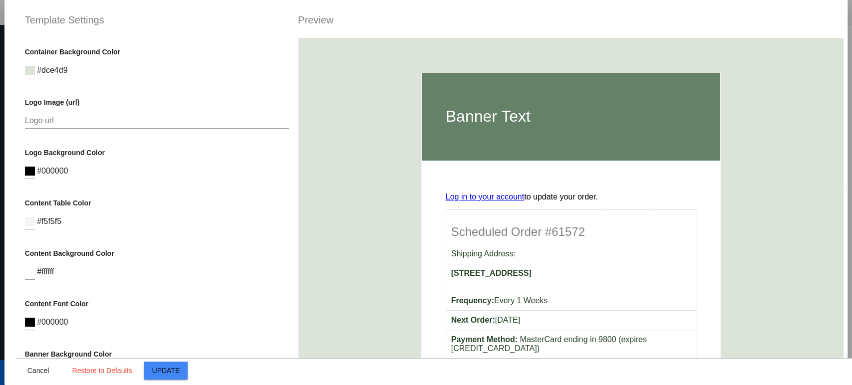
click at [77, 123] on input "Logo url" at bounding box center [157, 120] width 264 height 9
click at [132, 124] on input "Logo url" at bounding box center [157, 120] width 264 height 9
paste input "https://mail.google.com/mail/u/0/popout?ver=18wykrxzmb9kr#attid%253Datt_198a92b…"
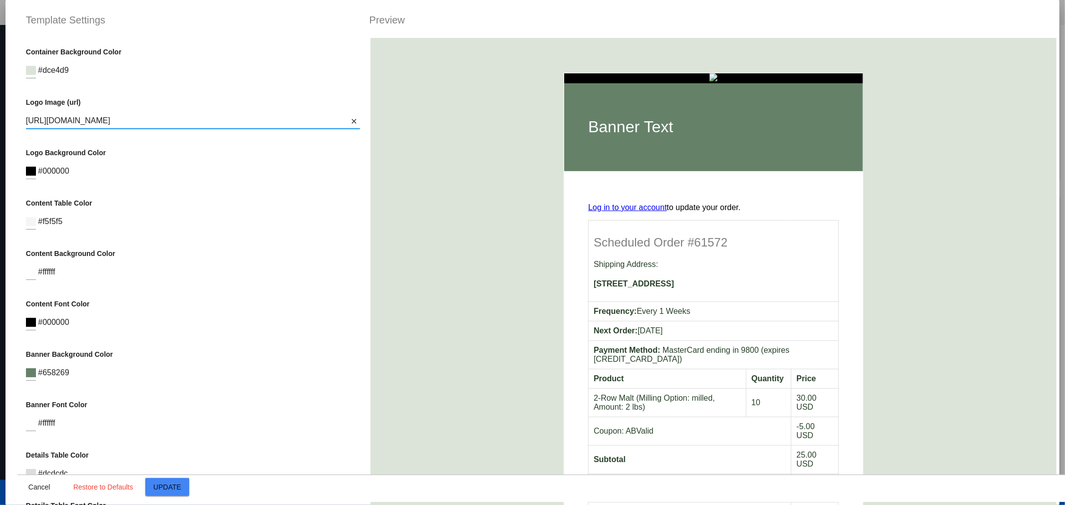
scroll to position [0, 456]
type input "https://mail.google.com/mail/u/0/popout?ver=18wykrxzmb9kr#attid%253Datt_198a92b…"
drag, startPoint x: 712, startPoint y: 76, endPoint x: 706, endPoint y: 74, distance: 6.0
click at [710, 74] on img at bounding box center [714, 77] width 8 height 8
